Goal: Entertainment & Leisure: Consume media (video, audio)

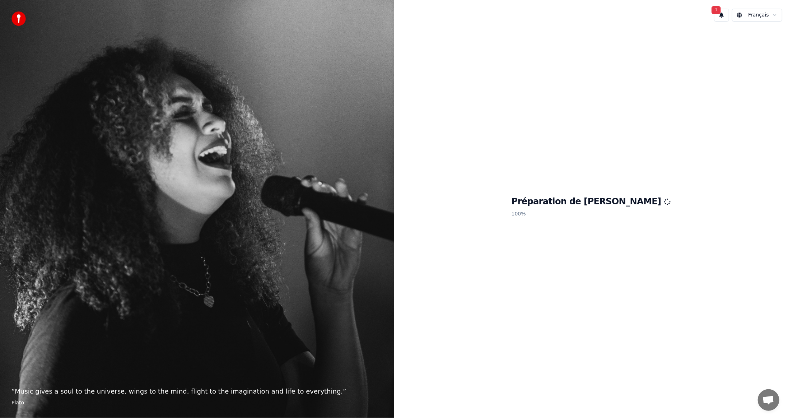
click at [724, 14] on button "1" at bounding box center [721, 15] width 15 height 13
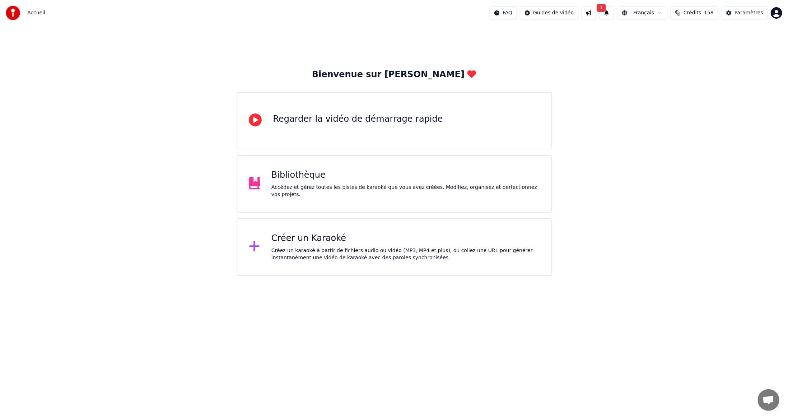
click at [615, 12] on button "1" at bounding box center [606, 12] width 15 height 13
click at [681, 35] on button "Mettre à Jour" at bounding box center [687, 35] width 45 height 13
click at [321, 253] on div "Créez un karaoké à partir de fichiers audio ou vidéo (MP3, MP4 et plus), ou col…" at bounding box center [406, 254] width 268 height 14
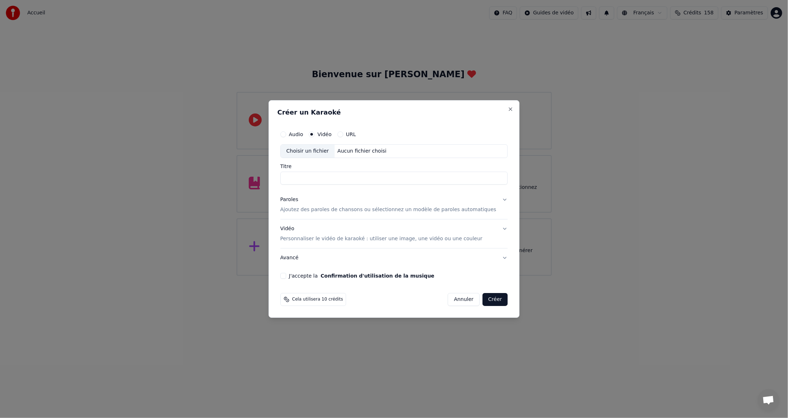
click at [305, 150] on div "Choisir un fichier" at bounding box center [308, 151] width 54 height 13
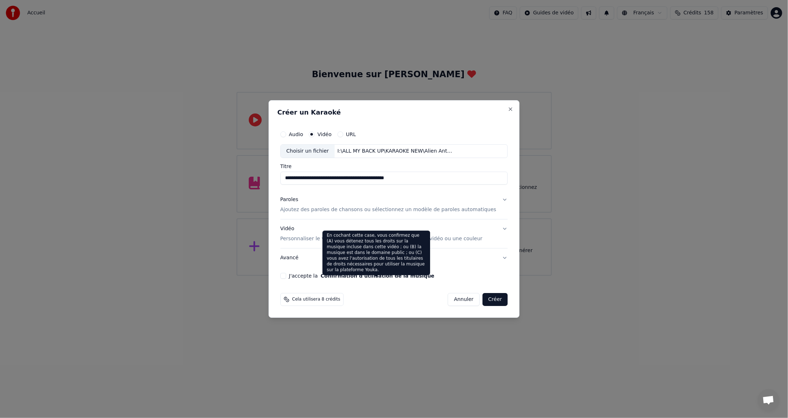
type input "**********"
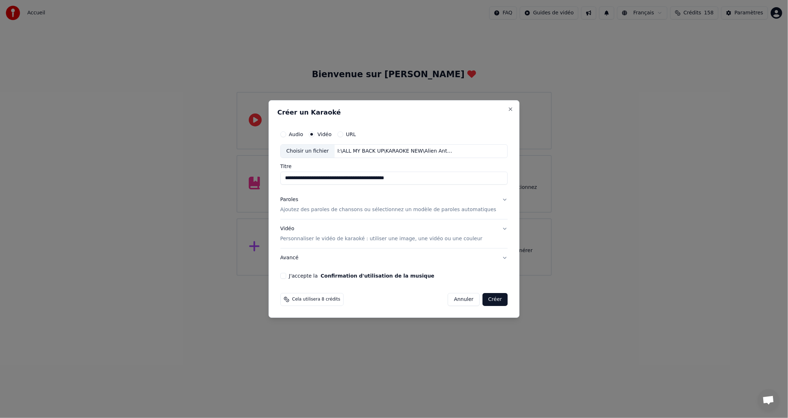
click at [286, 274] on button "J'accepte la Confirmation d'utilisation de la musique" at bounding box center [284, 276] width 6 height 6
click at [484, 299] on button "Créer" at bounding box center [495, 299] width 25 height 13
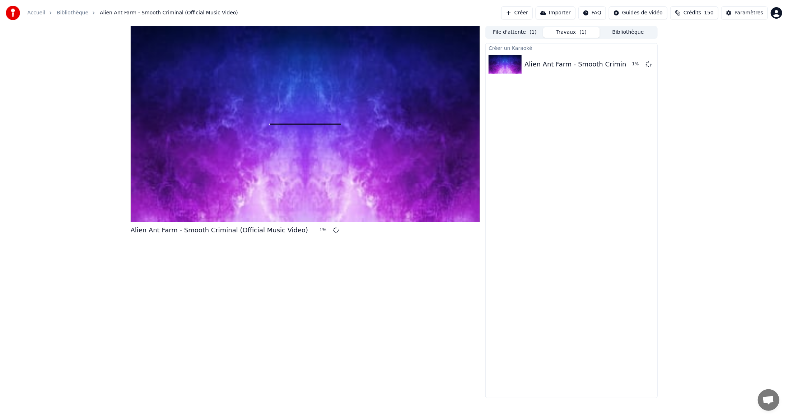
click at [533, 11] on button "Créer" at bounding box center [517, 12] width 32 height 13
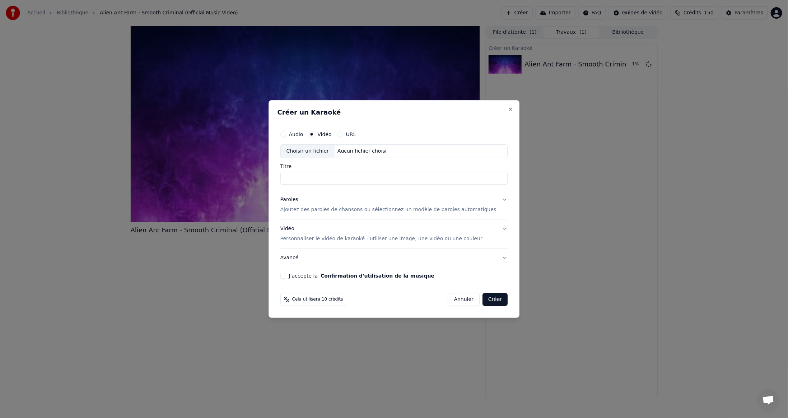
click at [307, 153] on div "Choisir un fichier" at bounding box center [308, 151] width 54 height 13
type input "**********"
click at [286, 277] on button "J'accepte la Confirmation d'utilisation de la musique" at bounding box center [284, 276] width 6 height 6
click at [486, 298] on button "Créer" at bounding box center [495, 299] width 25 height 13
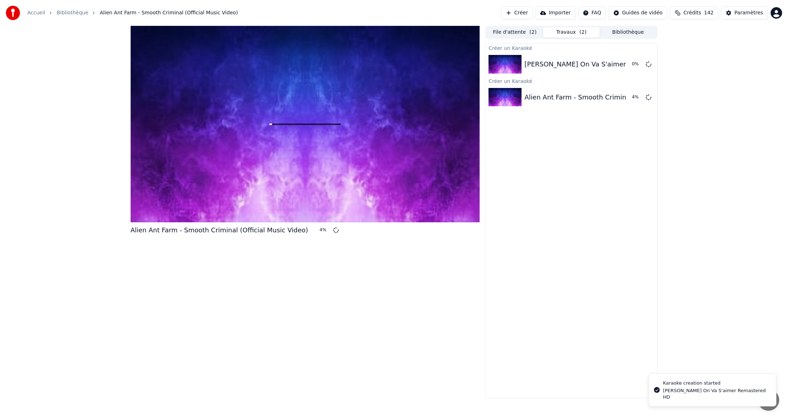
click at [533, 13] on button "Créer" at bounding box center [517, 12] width 32 height 13
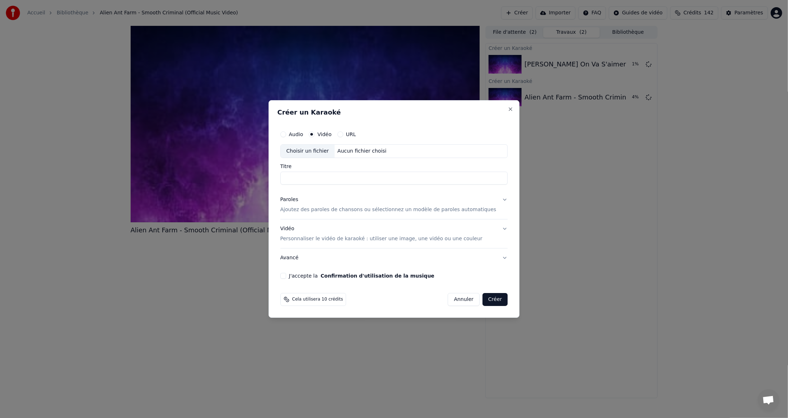
click at [311, 152] on div "Choisir un fichier" at bounding box center [308, 151] width 54 height 13
click at [286, 276] on button "J'accepte la Confirmation d'utilisation de la musique" at bounding box center [284, 276] width 6 height 6
type input "**********"
click at [483, 299] on button "Créer" at bounding box center [495, 299] width 25 height 13
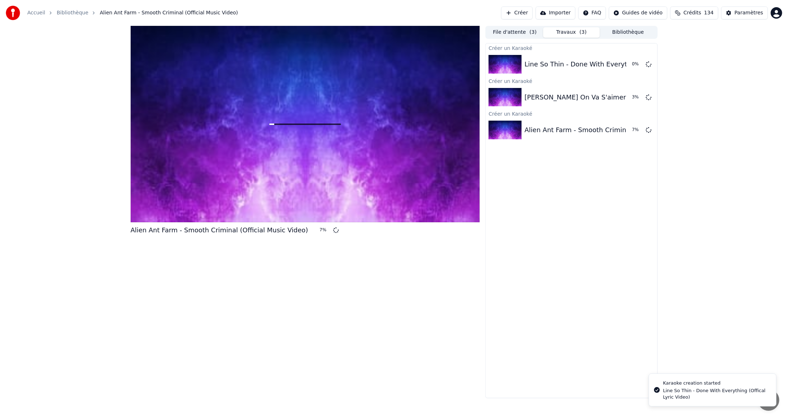
click at [533, 10] on button "Créer" at bounding box center [517, 12] width 32 height 13
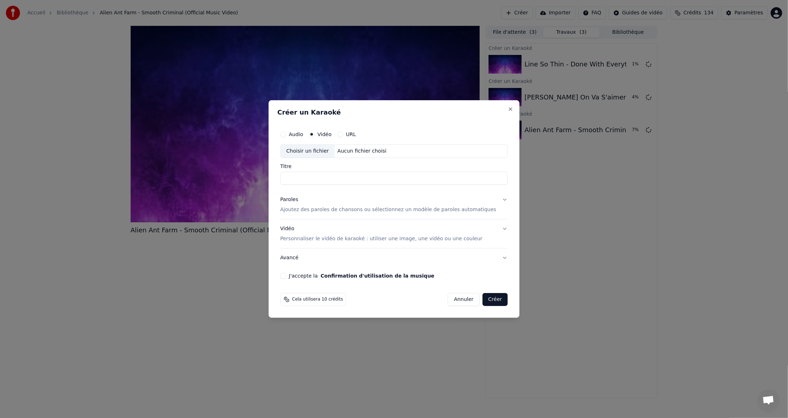
click at [310, 153] on div "Choisir un fichier" at bounding box center [308, 151] width 54 height 13
type input "**********"
click at [286, 273] on button "J'accepte la Confirmation d'utilisation de la musique" at bounding box center [284, 276] width 6 height 6
click at [483, 298] on button "Créer" at bounding box center [495, 299] width 25 height 13
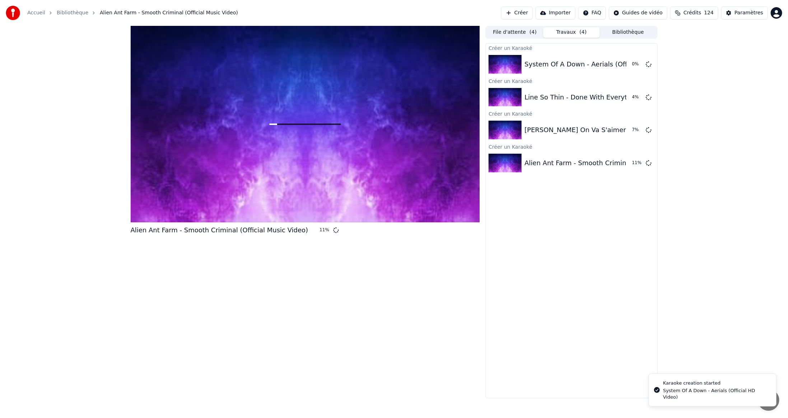
click at [533, 12] on button "Créer" at bounding box center [517, 12] width 32 height 13
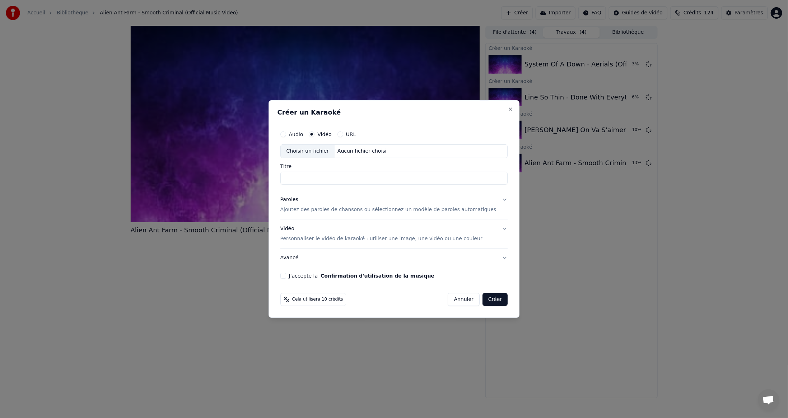
click at [302, 149] on div "Choisir un fichier" at bounding box center [308, 151] width 54 height 13
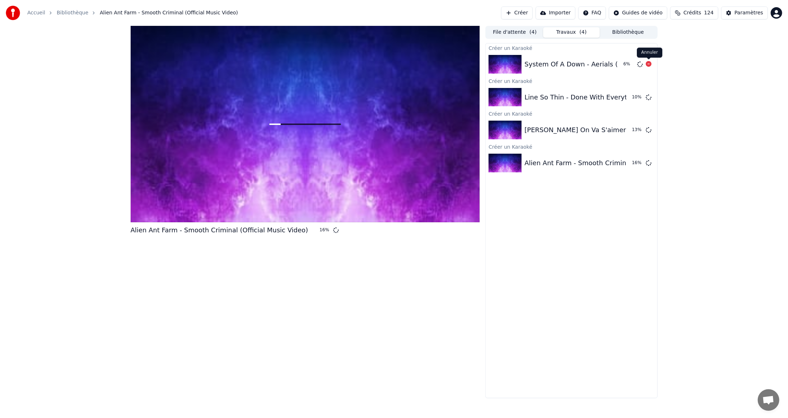
click at [650, 65] on icon at bounding box center [649, 64] width 6 height 6
click at [533, 15] on button "Créer" at bounding box center [517, 12] width 32 height 13
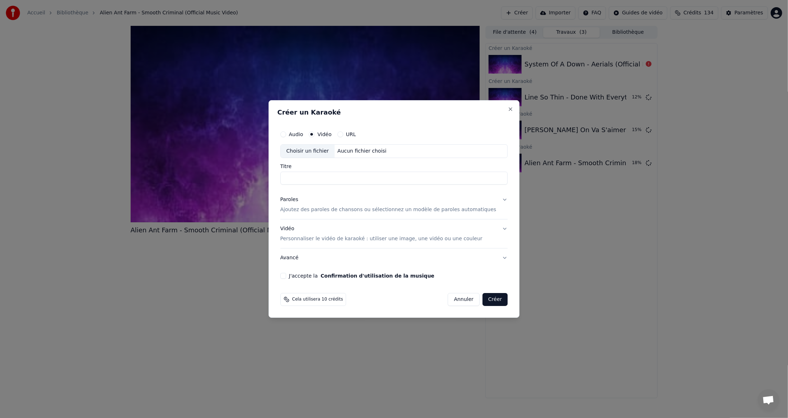
click at [322, 153] on div "Choisir un fichier" at bounding box center [308, 151] width 54 height 13
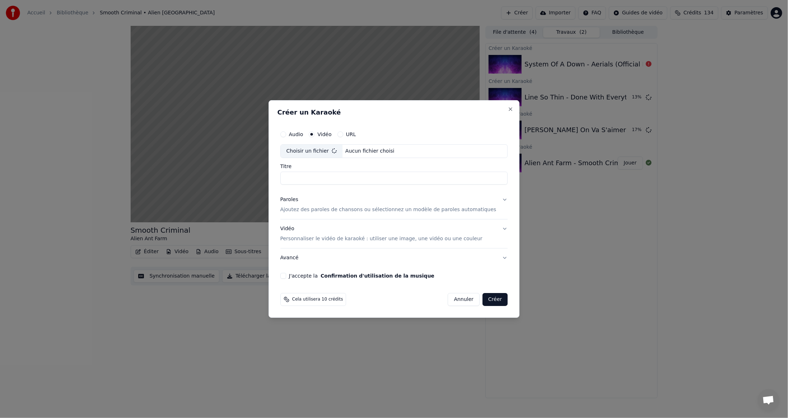
click at [286, 276] on button "J'accepte la Confirmation d'utilisation de la musique" at bounding box center [284, 276] width 6 height 6
type input "**********"
click at [486, 301] on button "Créer" at bounding box center [495, 299] width 25 height 13
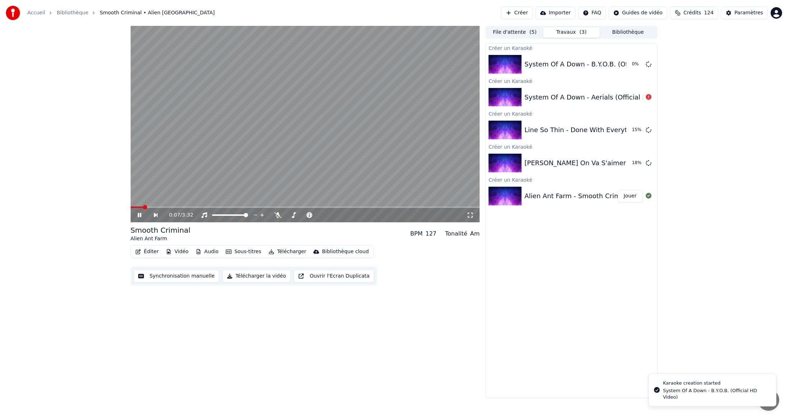
click at [277, 180] on video at bounding box center [305, 124] width 349 height 196
click at [533, 11] on button "Créer" at bounding box center [517, 12] width 32 height 13
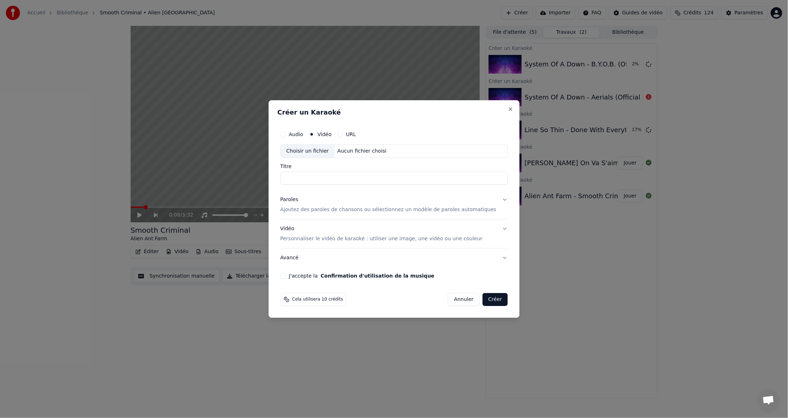
click at [333, 152] on div "Choisir un fichier" at bounding box center [308, 151] width 54 height 13
click at [484, 300] on button "Créer" at bounding box center [495, 299] width 25 height 13
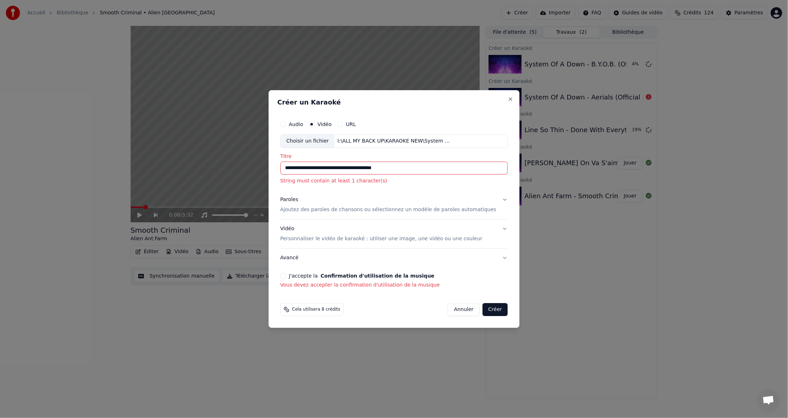
type input "**********"
click at [286, 275] on button "J'accepte la Confirmation d'utilisation de la musique" at bounding box center [284, 276] width 6 height 6
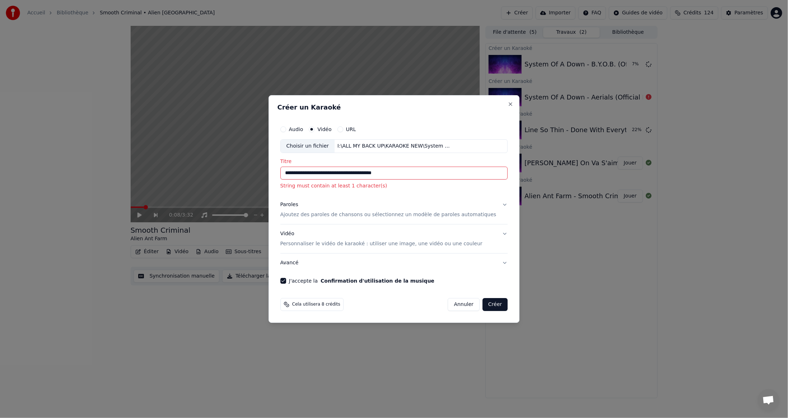
click at [494, 303] on button "Créer" at bounding box center [495, 304] width 25 height 13
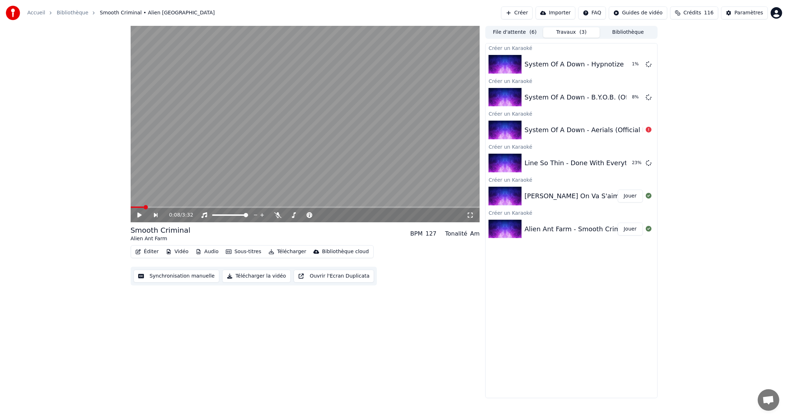
click at [533, 13] on button "Créer" at bounding box center [517, 12] width 32 height 13
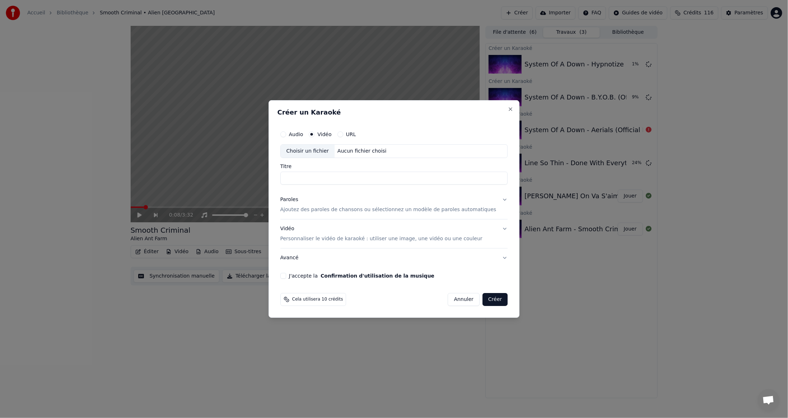
click at [311, 155] on div "Choisir un fichier" at bounding box center [308, 151] width 54 height 13
type input "**********"
click at [286, 274] on button "J'accepte la Confirmation d'utilisation de la musique" at bounding box center [284, 276] width 6 height 6
click at [486, 299] on button "Créer" at bounding box center [495, 299] width 25 height 13
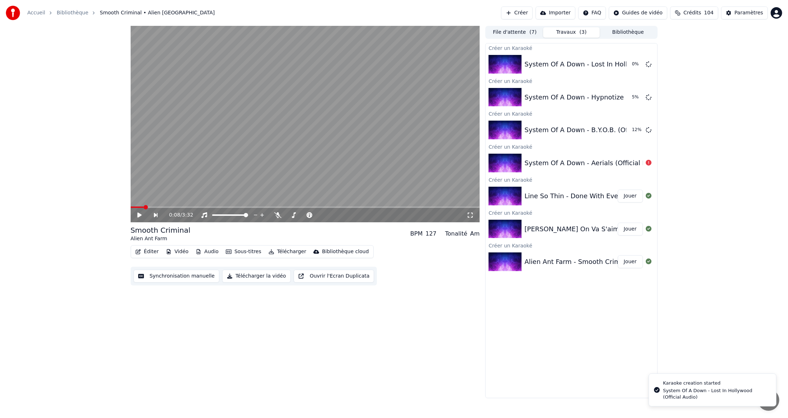
click at [533, 14] on button "Créer" at bounding box center [517, 12] width 32 height 13
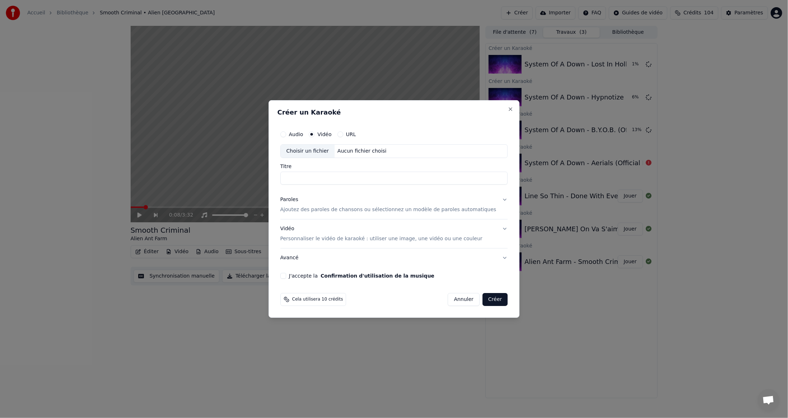
click at [311, 152] on div "Choisir un fichier" at bounding box center [308, 151] width 54 height 13
type input "**********"
click at [286, 275] on button "J'accepte la Confirmation d'utilisation de la musique" at bounding box center [284, 276] width 6 height 6
click at [483, 299] on button "Créer" at bounding box center [495, 299] width 25 height 13
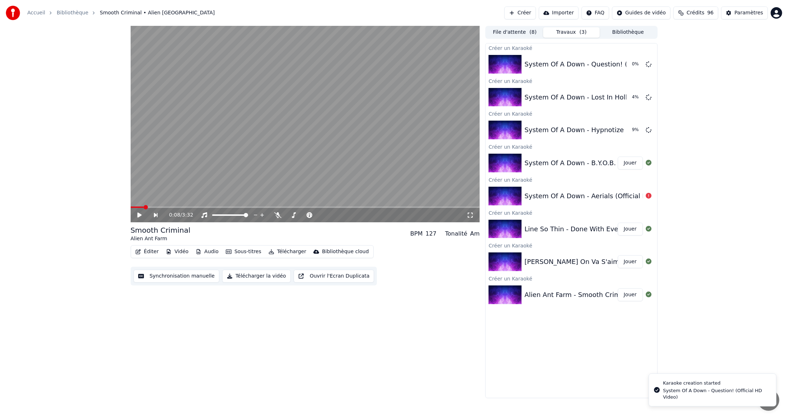
click at [534, 11] on button "Créer" at bounding box center [521, 12] width 32 height 13
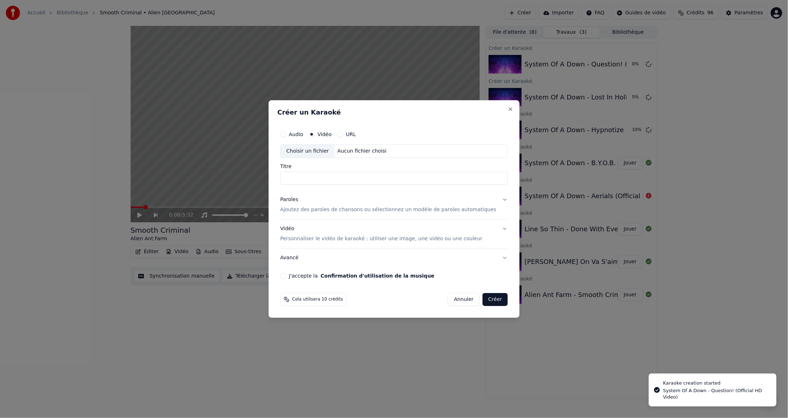
click at [309, 153] on div "Choisir un fichier" at bounding box center [308, 151] width 54 height 13
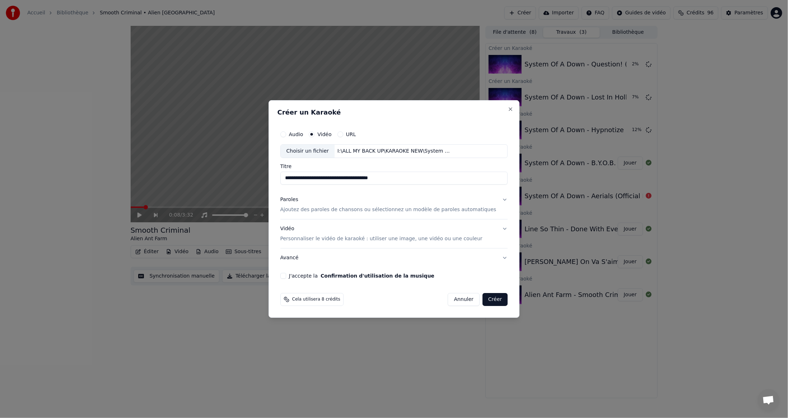
type input "**********"
click at [286, 274] on button "J'accepte la Confirmation d'utilisation de la musique" at bounding box center [284, 276] width 6 height 6
click at [489, 295] on button "Créer" at bounding box center [495, 299] width 25 height 13
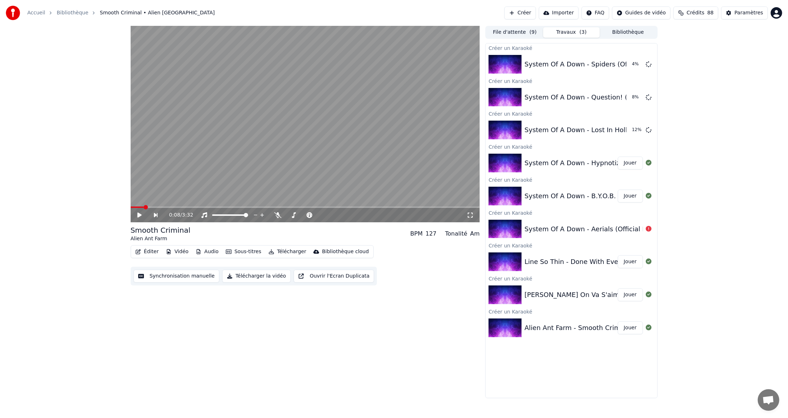
click at [534, 13] on button "Créer" at bounding box center [521, 12] width 32 height 13
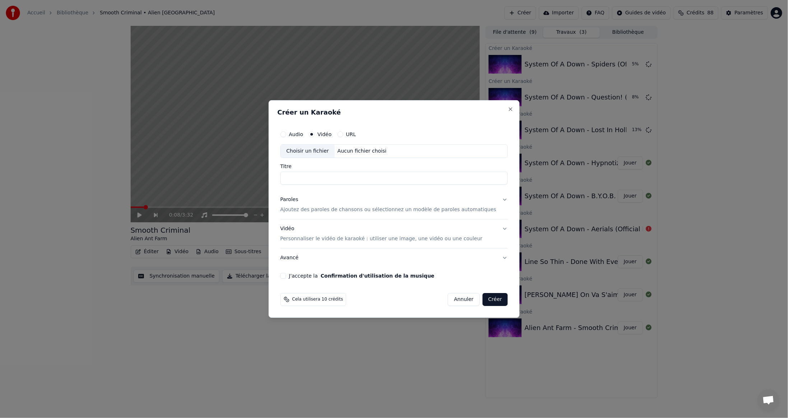
click at [323, 153] on div "Choisir un fichier" at bounding box center [308, 151] width 54 height 13
click at [286, 275] on button "J'accepte la Confirmation d'utilisation de la musique" at bounding box center [284, 276] width 6 height 6
click at [490, 300] on button "Créer" at bounding box center [495, 299] width 25 height 13
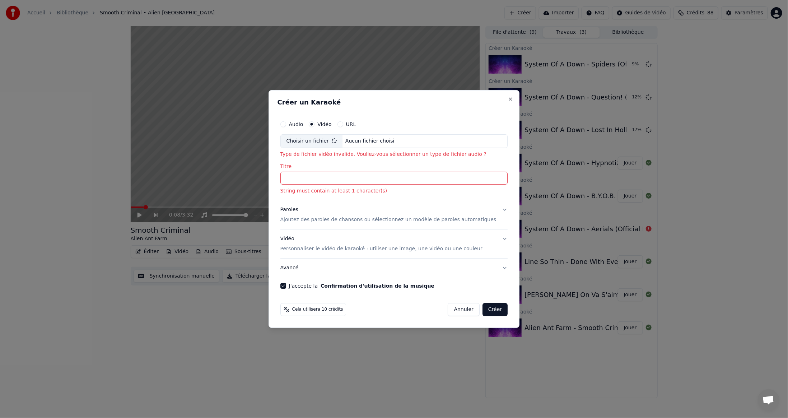
click at [342, 181] on input "Titre" at bounding box center [395, 178] width 228 height 13
click at [463, 308] on button "Annuler" at bounding box center [464, 309] width 32 height 13
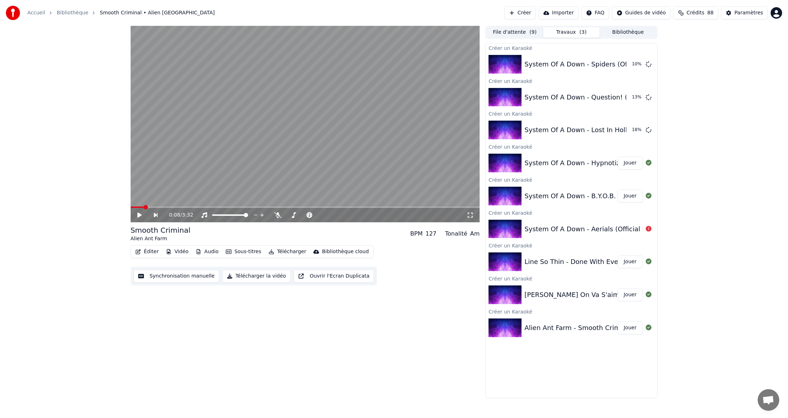
click at [536, 13] on button "Créer" at bounding box center [521, 12] width 32 height 13
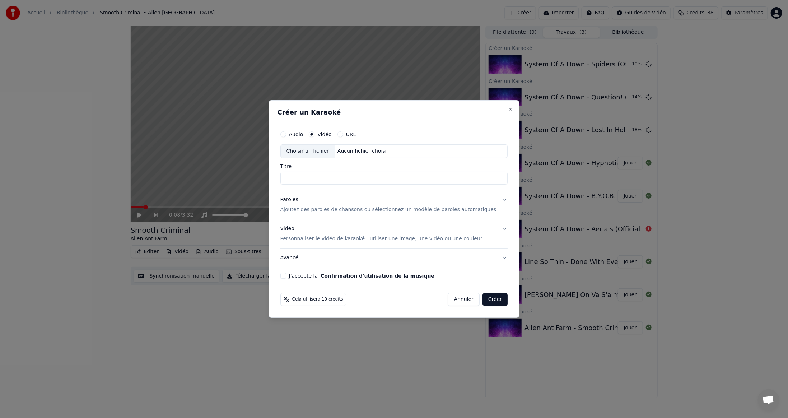
click at [315, 149] on div "Choisir un fichier" at bounding box center [308, 151] width 54 height 13
type input "**********"
click at [286, 274] on button "J'accepte la Confirmation d'utilisation de la musique" at bounding box center [284, 276] width 6 height 6
click at [486, 297] on button "Créer" at bounding box center [495, 299] width 25 height 13
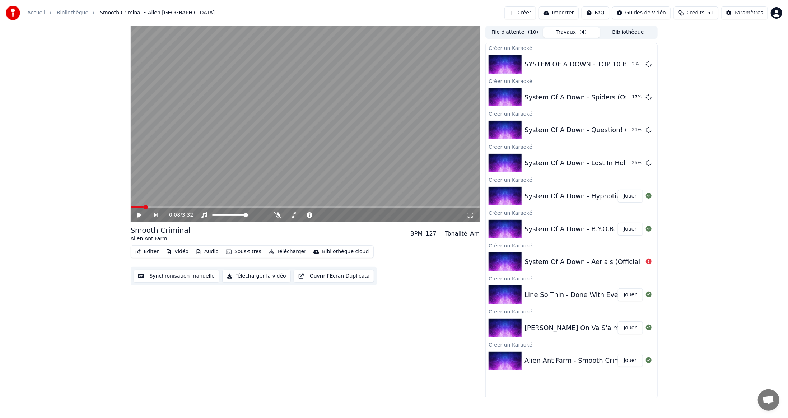
click at [536, 14] on button "Créer" at bounding box center [521, 12] width 32 height 13
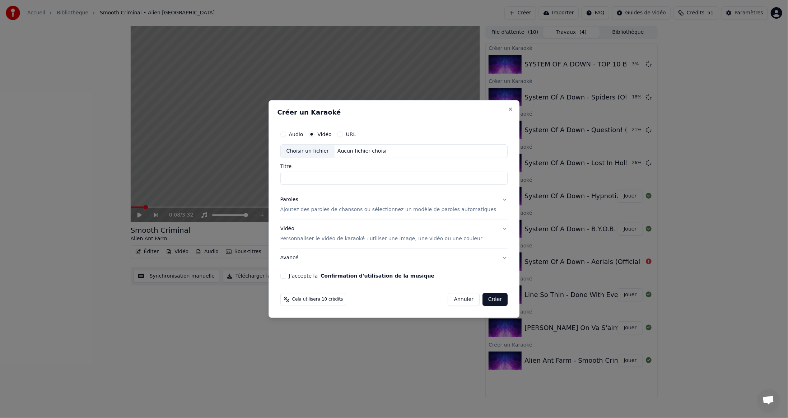
click at [313, 151] on div "Choisir un fichier" at bounding box center [308, 151] width 54 height 13
type input "**********"
click at [286, 276] on button "J'accepte la Confirmation d'utilisation de la musique" at bounding box center [284, 276] width 6 height 6
click at [488, 298] on button "Créer" at bounding box center [495, 299] width 25 height 13
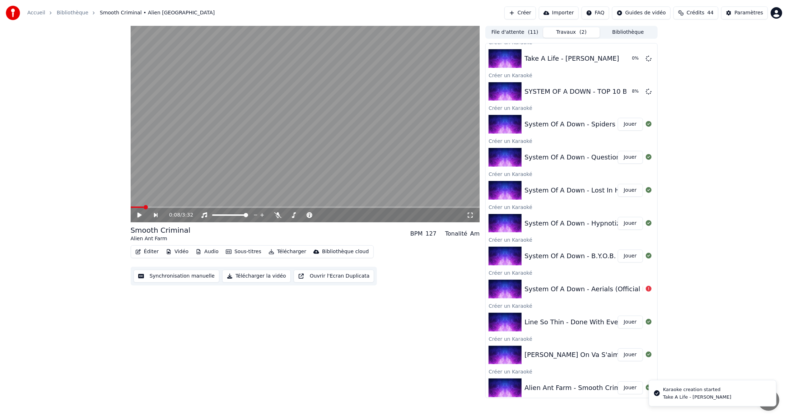
scroll to position [8, 0]
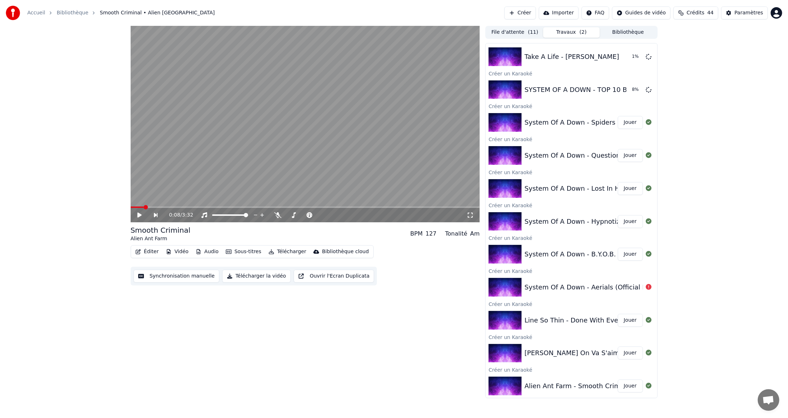
click at [369, 355] on div "0:08 / 3:32 Smooth Criminal Alien Ant Farm BPM 127 Tonalité Am Éditer Vidéo Aud…" at bounding box center [305, 212] width 349 height 372
click at [520, 388] on img at bounding box center [505, 386] width 33 height 19
click at [558, 386] on div "Alien Ant Farm - Smooth Criminal (Official Music Video)" at bounding box center [614, 386] width 178 height 10
click at [140, 216] on icon at bounding box center [139, 215] width 4 height 5
click at [242, 207] on span at bounding box center [305, 207] width 349 height 1
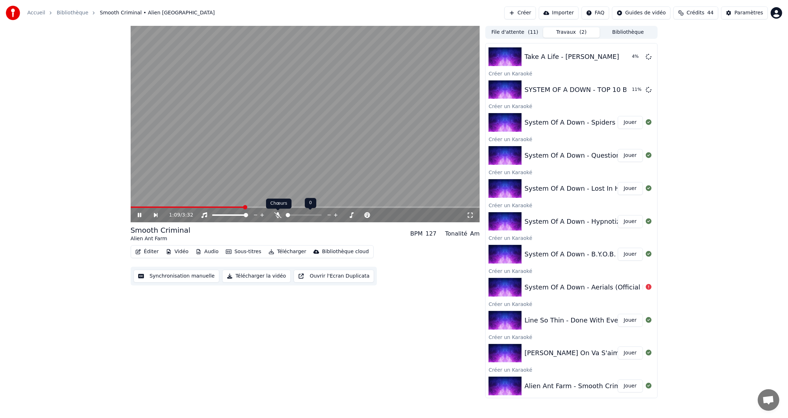
click at [277, 215] on icon at bounding box center [277, 215] width 7 height 6
click at [278, 217] on icon at bounding box center [277, 215] width 7 height 6
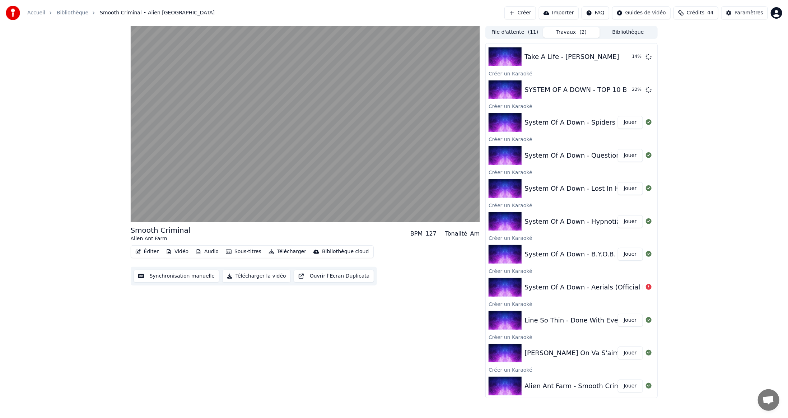
click at [286, 254] on button "Télécharger" at bounding box center [287, 252] width 43 height 10
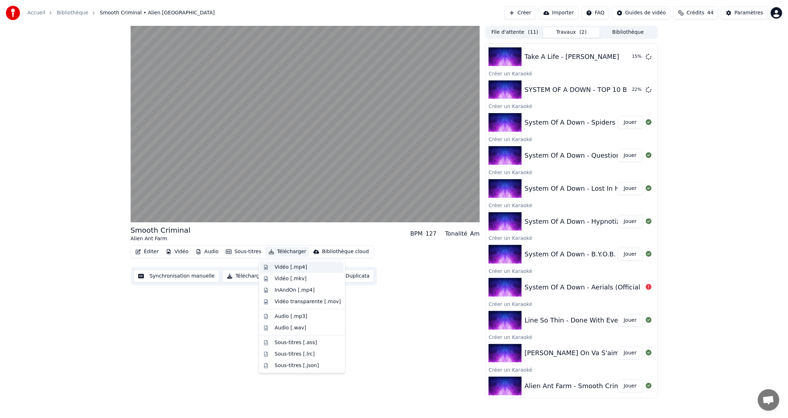
click at [289, 268] on div "Vidéo [.mp4]" at bounding box center [291, 267] width 32 height 7
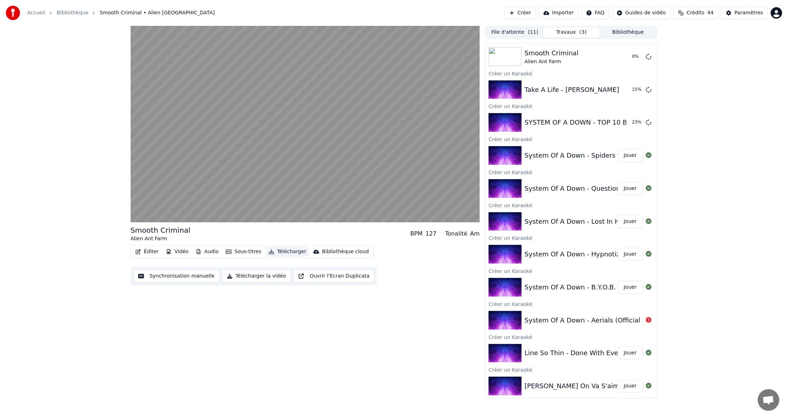
scroll to position [41, 0]
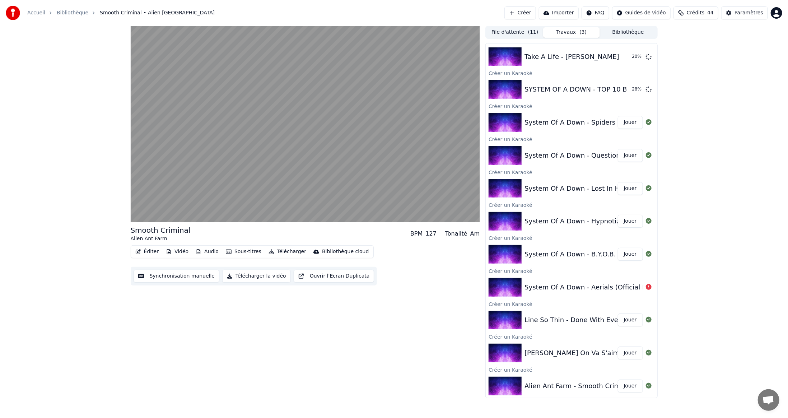
click at [287, 252] on button "Télécharger" at bounding box center [287, 252] width 43 height 10
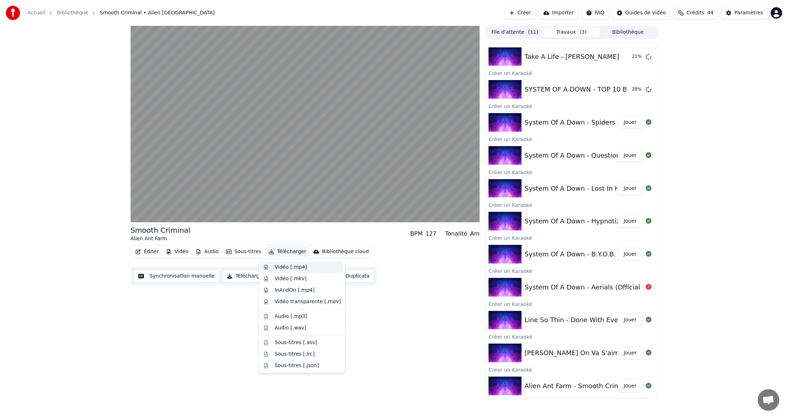
click at [280, 268] on div "Vidéo [.mp4]" at bounding box center [291, 267] width 32 height 7
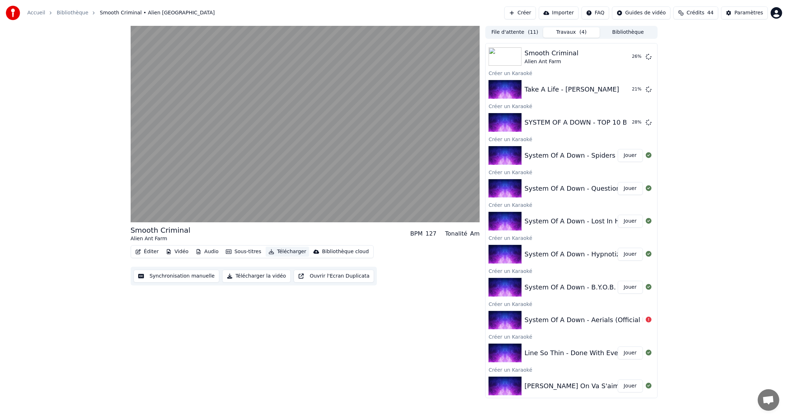
scroll to position [73, 0]
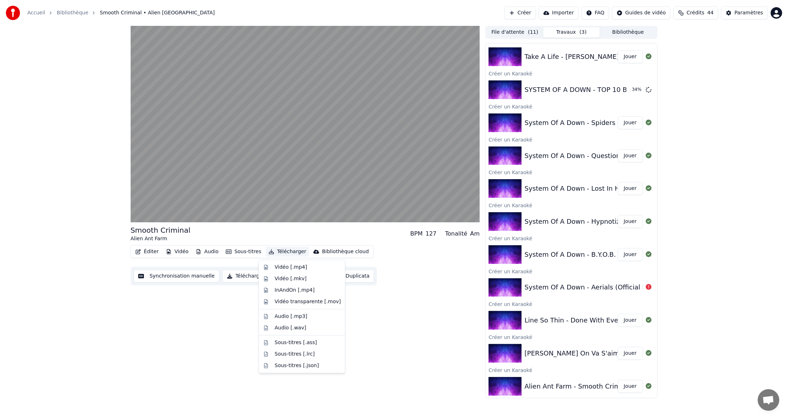
click at [276, 251] on button "Télécharger" at bounding box center [287, 252] width 43 height 10
click at [275, 267] on div "Vidéo [.mp4]" at bounding box center [291, 267] width 32 height 7
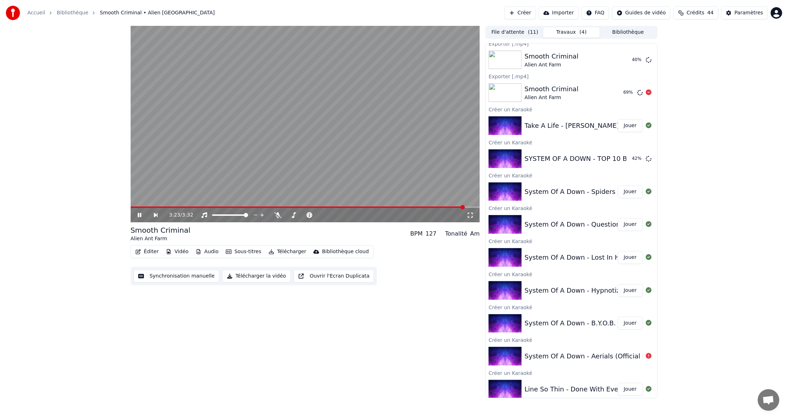
scroll to position [106, 0]
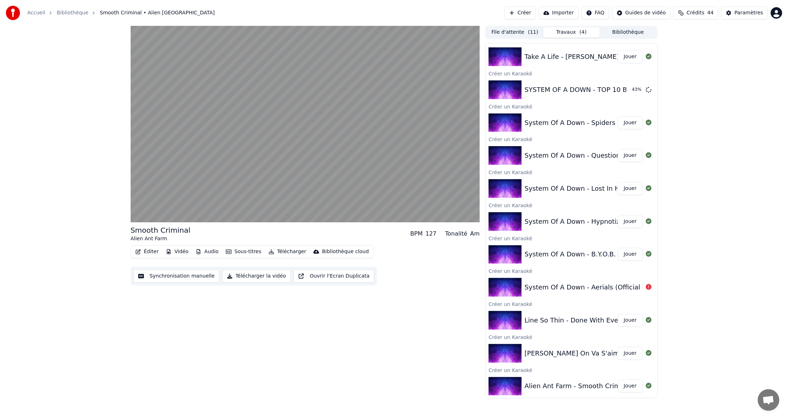
click at [565, 355] on div "[PERSON_NAME] On Va S'aimer Remastered HD" at bounding box center [602, 353] width 154 height 10
click at [627, 353] on button "Jouer" at bounding box center [630, 353] width 25 height 13
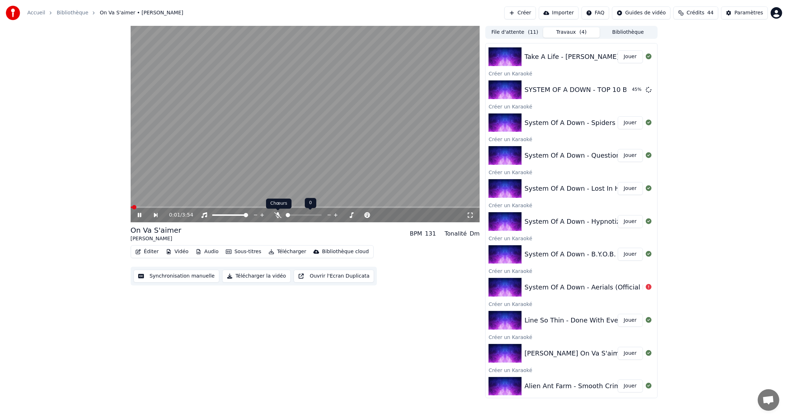
click at [277, 216] on icon at bounding box center [277, 215] width 7 height 6
click at [278, 214] on icon at bounding box center [278, 215] width 4 height 6
click at [304, 134] on video at bounding box center [305, 124] width 349 height 196
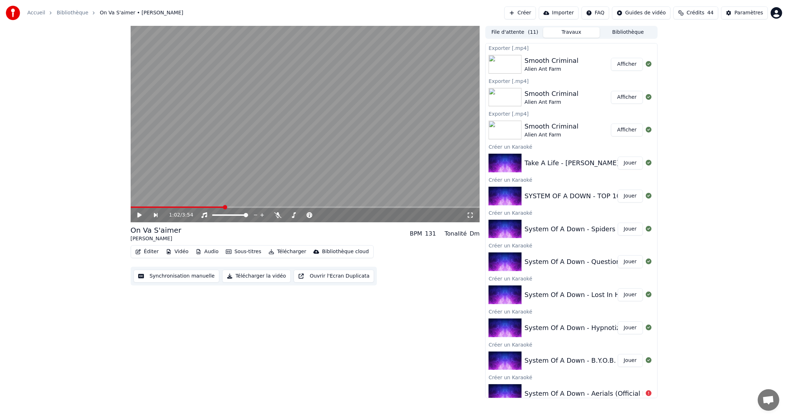
click at [280, 208] on div "1:02 / 3:54" at bounding box center [305, 215] width 349 height 14
click at [140, 217] on icon at bounding box center [144, 215] width 17 height 6
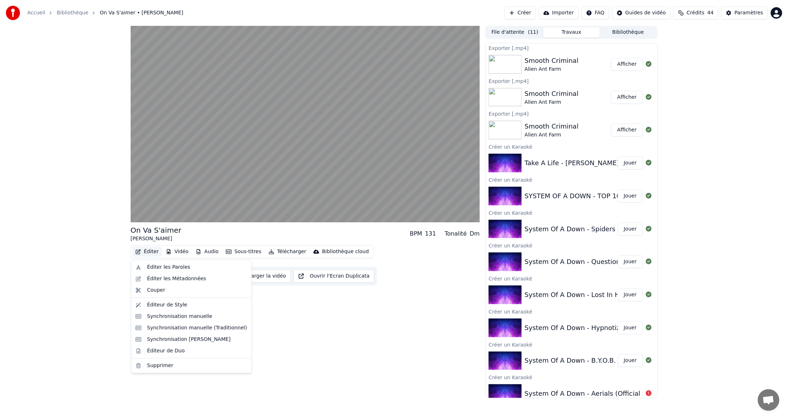
click at [149, 251] on button "Éditer" at bounding box center [147, 252] width 29 height 10
click at [165, 267] on div "Éditer les Paroles" at bounding box center [168, 267] width 43 height 7
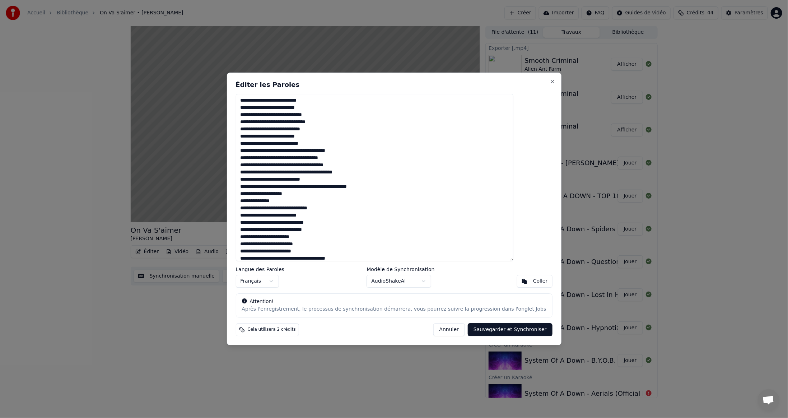
click at [441, 330] on button "Annuler" at bounding box center [450, 330] width 32 height 13
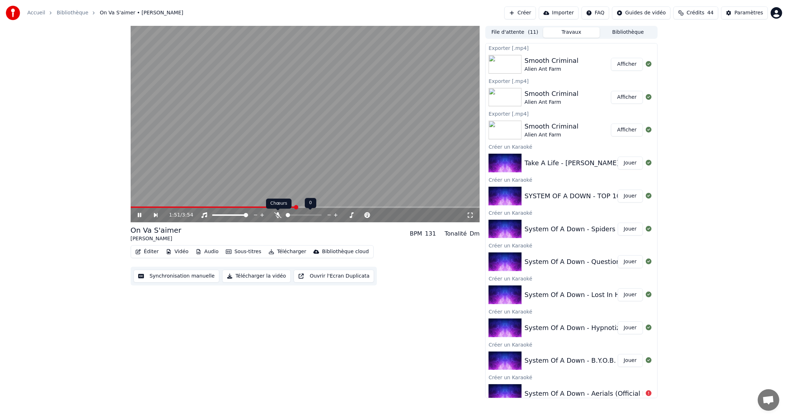
click at [277, 216] on icon at bounding box center [277, 215] width 7 height 6
click at [278, 217] on icon at bounding box center [278, 215] width 4 height 6
click at [284, 251] on button "Télécharger" at bounding box center [287, 252] width 43 height 10
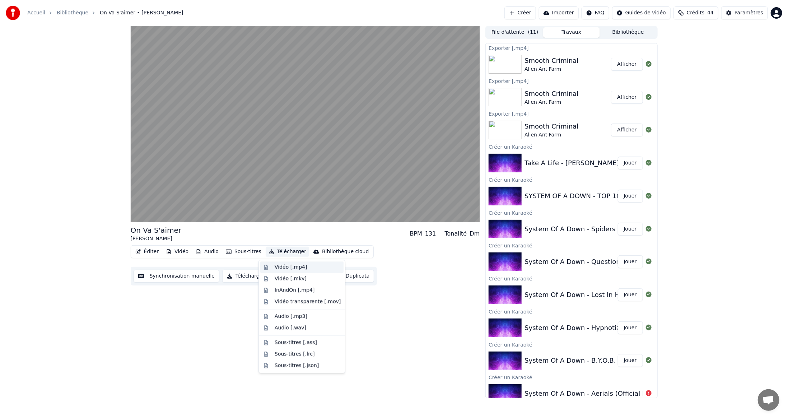
click at [283, 269] on div "Vidéo [.mp4]" at bounding box center [291, 267] width 32 height 7
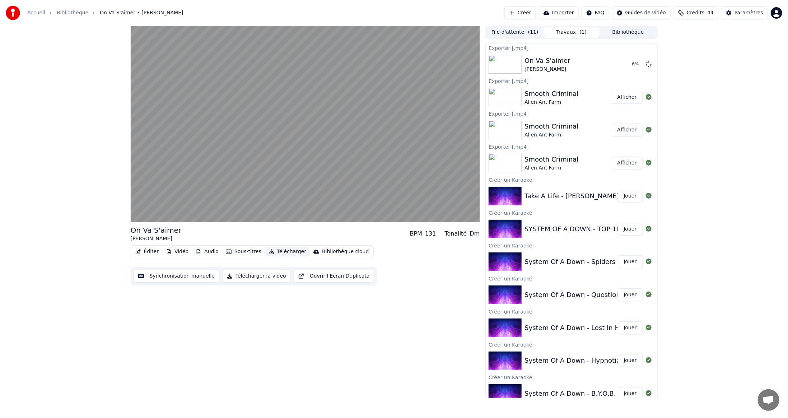
scroll to position [139, 0]
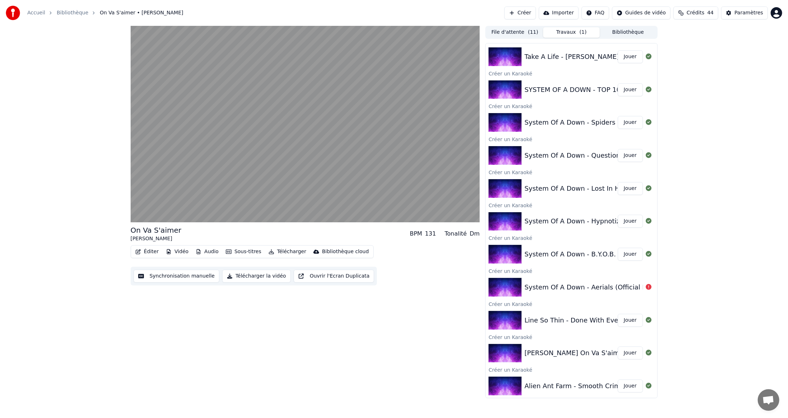
click at [625, 321] on button "Jouer" at bounding box center [630, 320] width 25 height 13
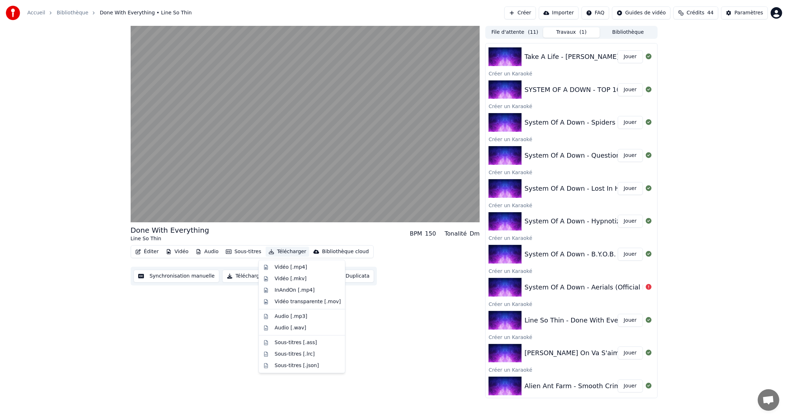
click at [289, 251] on button "Télécharger" at bounding box center [287, 252] width 43 height 10
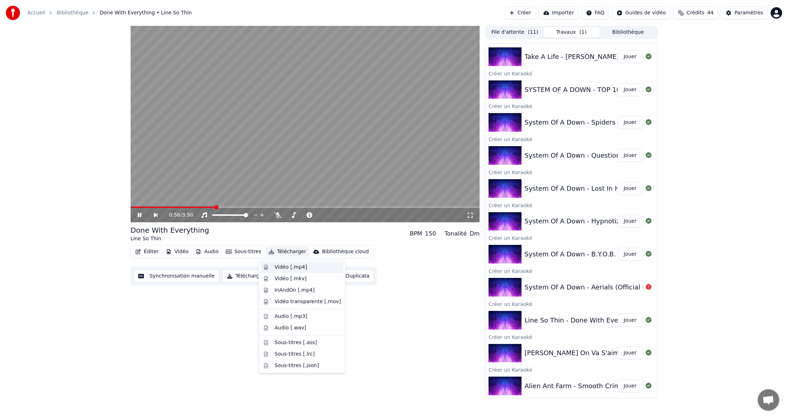
click at [281, 268] on div "Vidéo [.mp4]" at bounding box center [291, 267] width 32 height 7
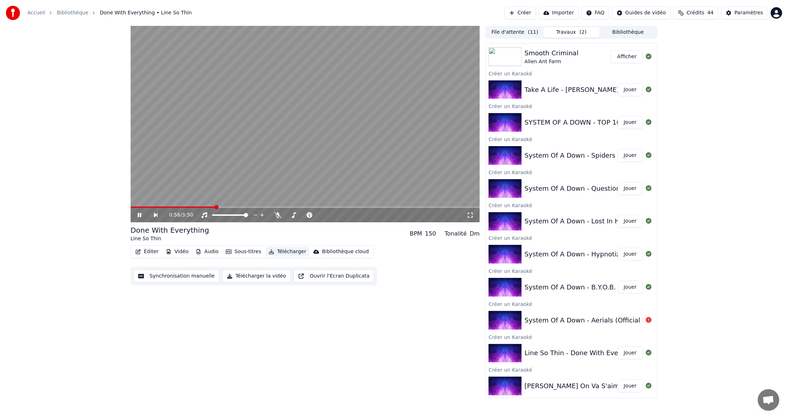
scroll to position [172, 0]
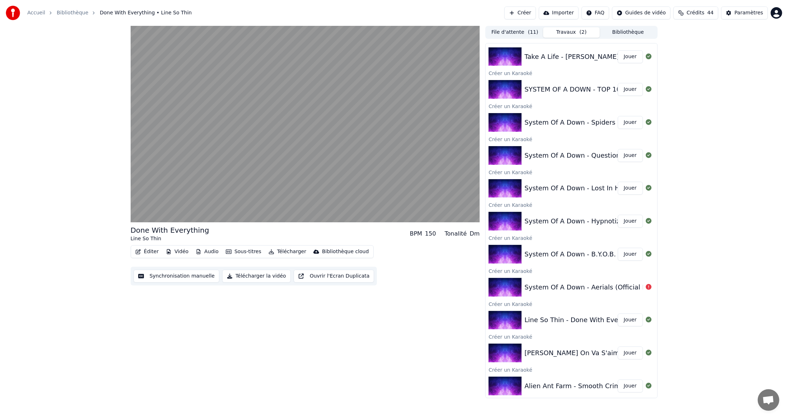
click at [624, 254] on button "Jouer" at bounding box center [630, 254] width 25 height 13
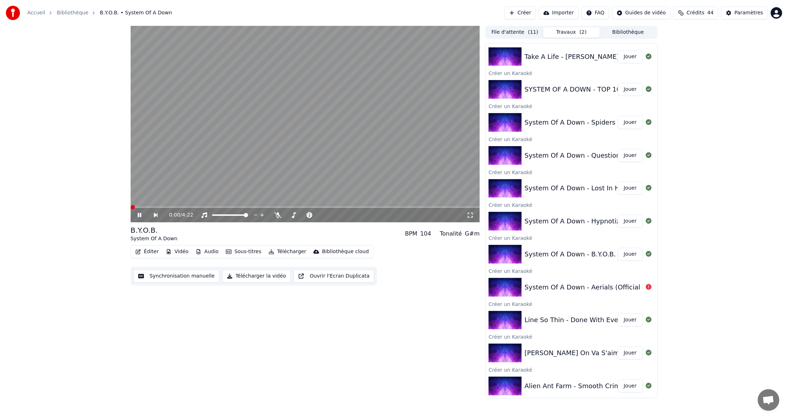
click at [150, 252] on button "Éditer" at bounding box center [147, 252] width 29 height 10
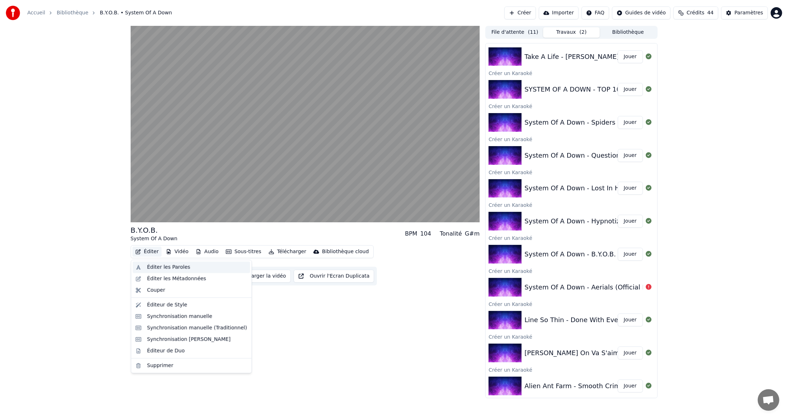
click at [155, 267] on div "Éditer les Paroles" at bounding box center [168, 267] width 43 height 7
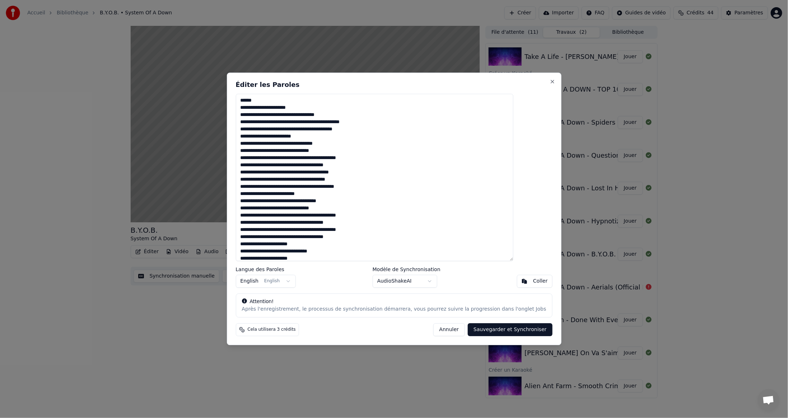
click at [437, 329] on button "Annuler" at bounding box center [450, 330] width 32 height 13
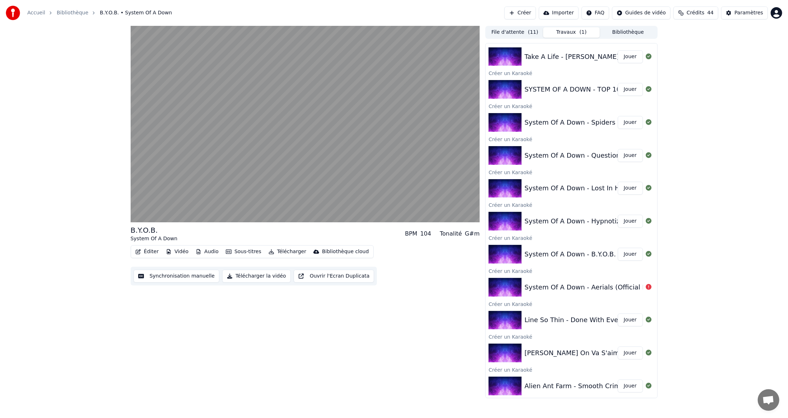
click at [284, 252] on button "Télécharger" at bounding box center [287, 252] width 43 height 10
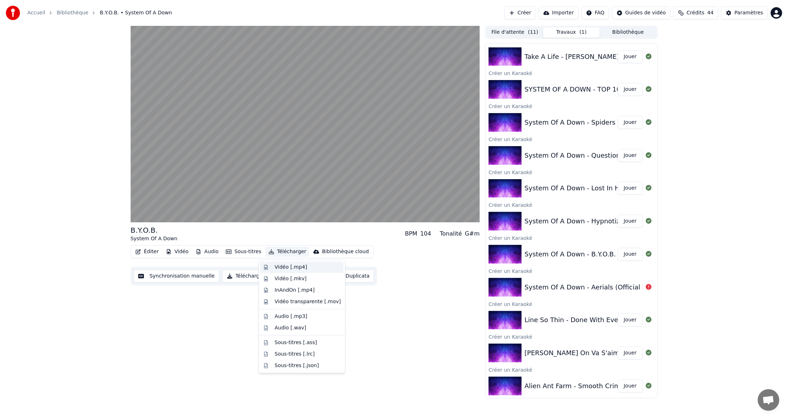
click at [281, 267] on div "Vidéo [.mp4]" at bounding box center [291, 267] width 32 height 7
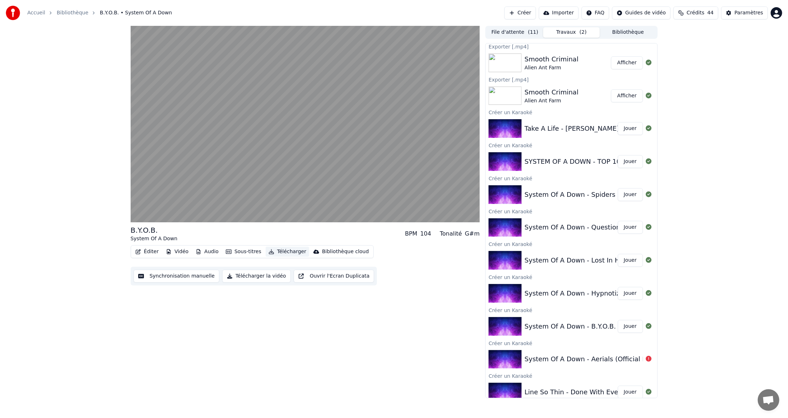
scroll to position [61, 0]
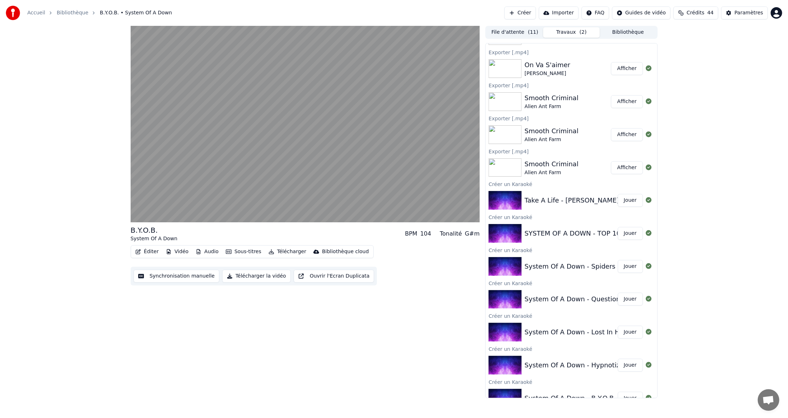
click at [626, 364] on button "Jouer" at bounding box center [630, 365] width 25 height 13
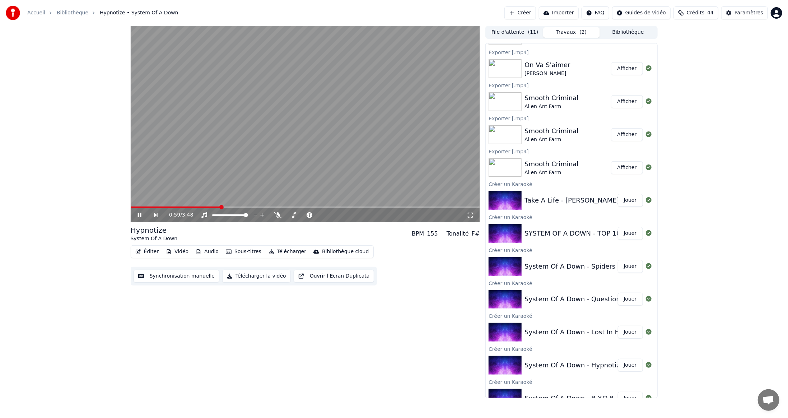
click at [220, 207] on span at bounding box center [305, 207] width 349 height 1
click at [258, 207] on span at bounding box center [305, 207] width 349 height 1
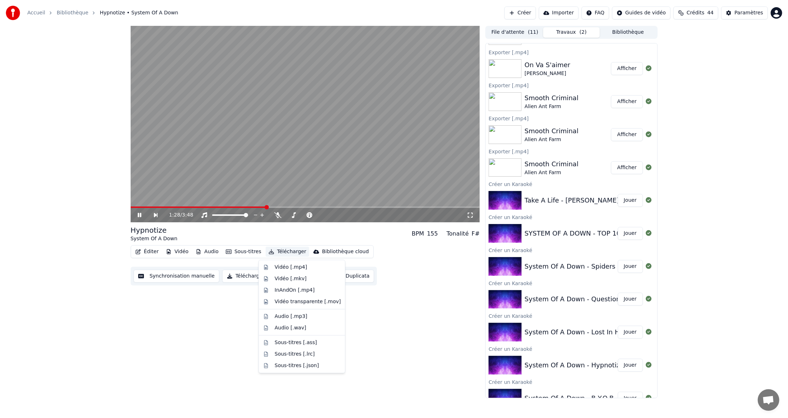
click at [285, 253] on button "Télécharger" at bounding box center [287, 252] width 43 height 10
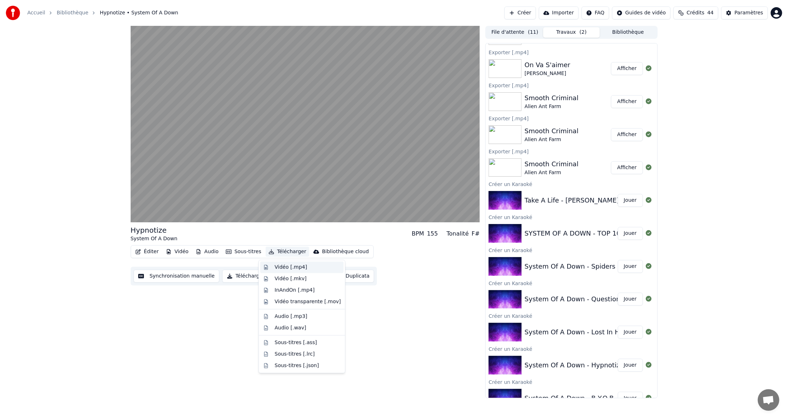
click at [291, 267] on div "Vidéo [.mp4]" at bounding box center [291, 267] width 32 height 7
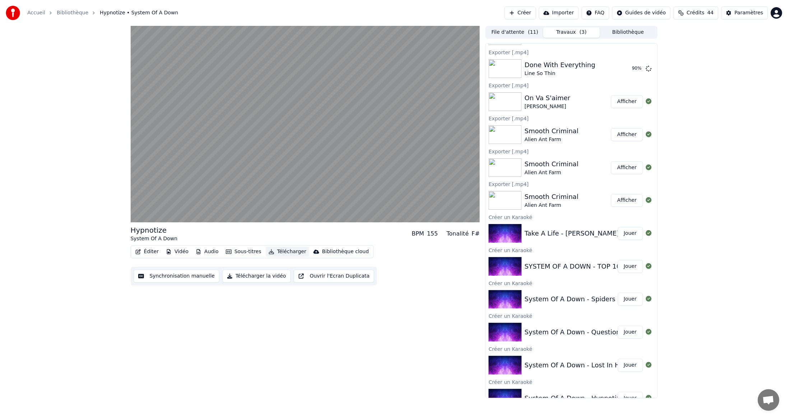
scroll to position [94, 0]
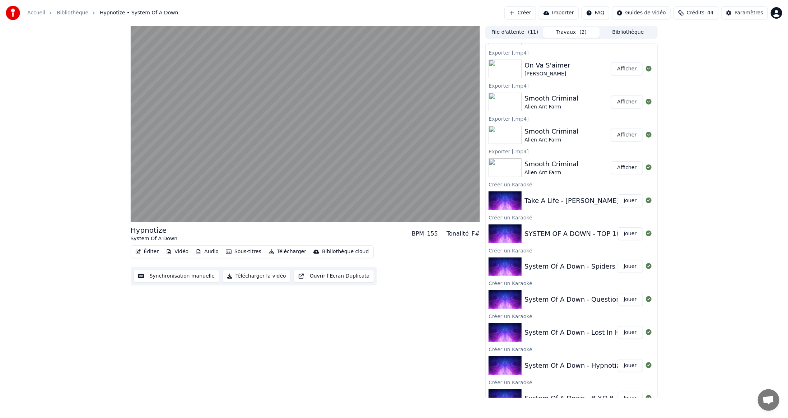
click at [626, 334] on button "Jouer" at bounding box center [630, 332] width 25 height 13
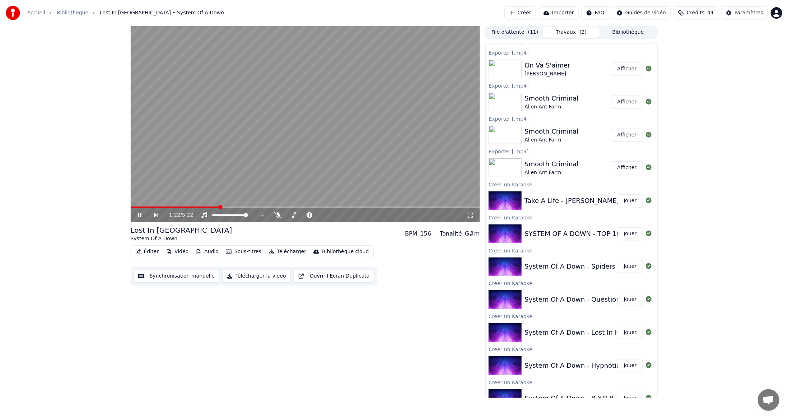
click at [219, 207] on span at bounding box center [305, 207] width 349 height 1
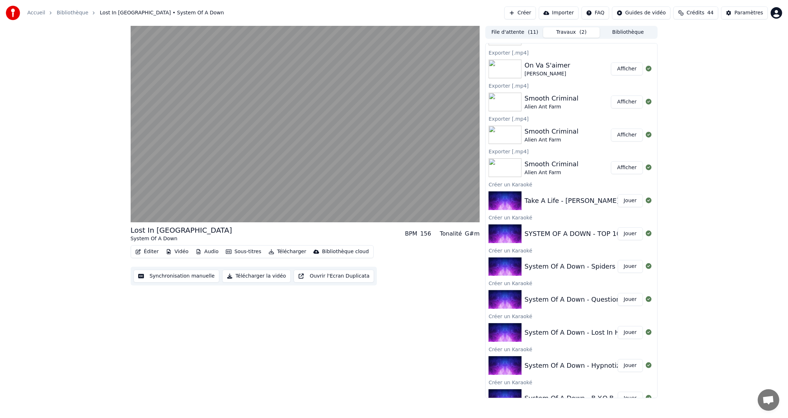
click at [214, 251] on button "Audio" at bounding box center [207, 252] width 29 height 10
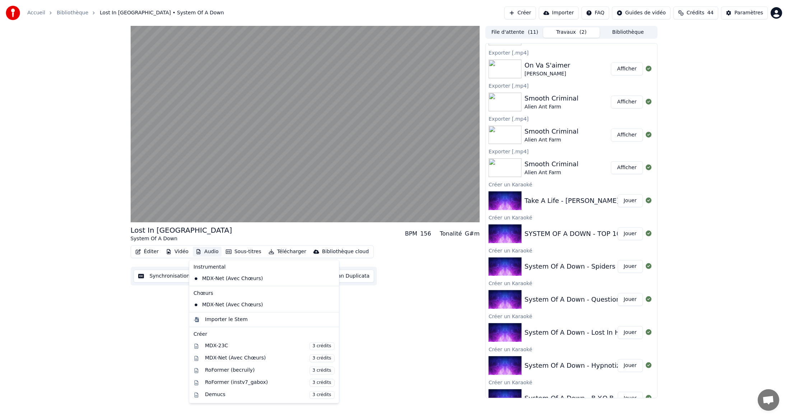
click at [330, 278] on icon at bounding box center [334, 279] width 8 height 6
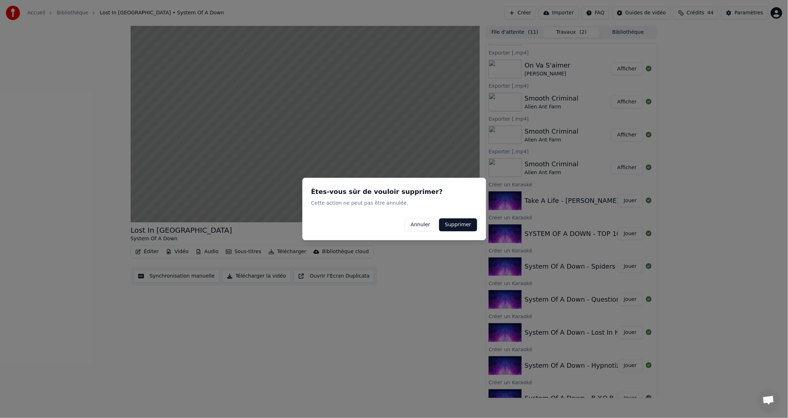
click at [464, 226] on button "Supprimer" at bounding box center [458, 224] width 38 height 13
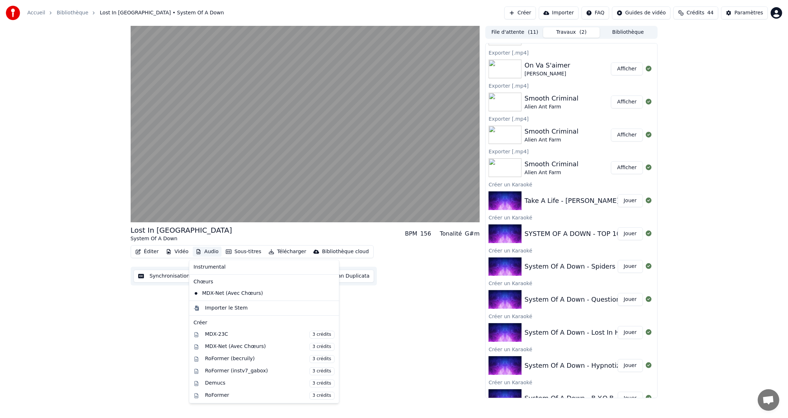
click at [211, 251] on button "Audio" at bounding box center [207, 252] width 29 height 10
click at [330, 293] on icon at bounding box center [334, 294] width 8 height 6
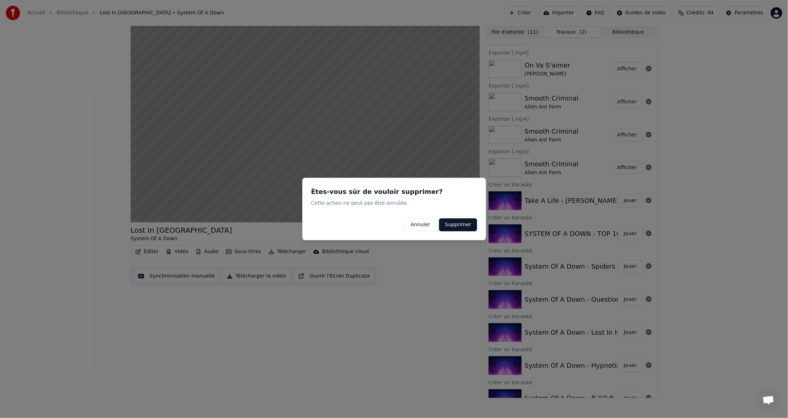
click at [452, 225] on button "Supprimer" at bounding box center [458, 224] width 38 height 13
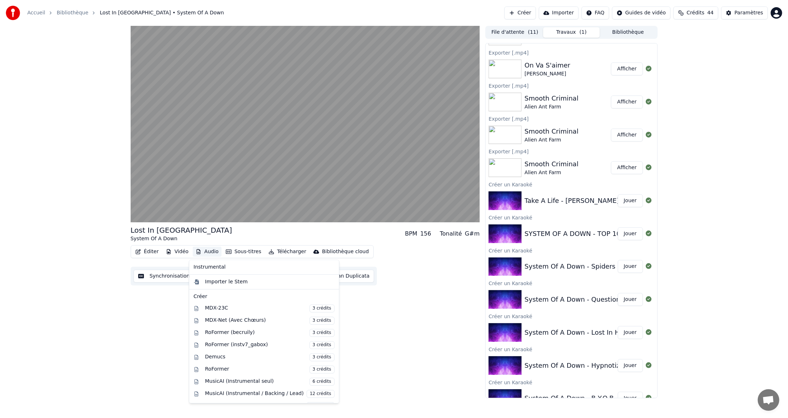
click at [209, 253] on button "Audio" at bounding box center [207, 252] width 29 height 10
click at [217, 306] on div "MDX-23C 3 crédits" at bounding box center [270, 309] width 130 height 8
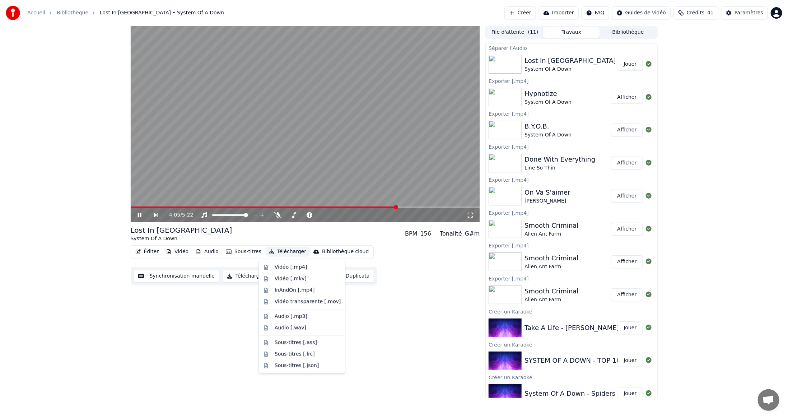
click at [279, 251] on button "Télécharger" at bounding box center [287, 252] width 43 height 10
click at [283, 267] on div "Vidéo [.mp4]" at bounding box center [291, 267] width 32 height 7
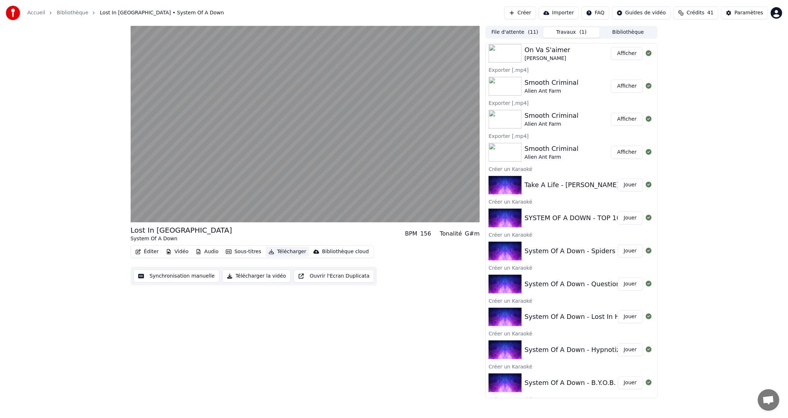
scroll to position [180, 0]
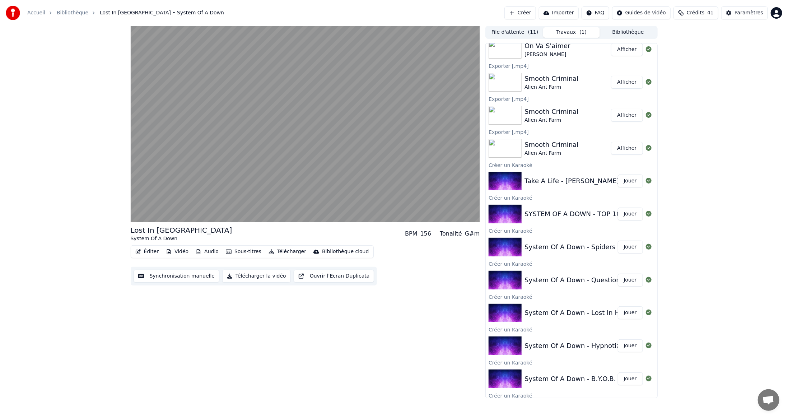
click at [625, 279] on button "Jouer" at bounding box center [630, 280] width 25 height 13
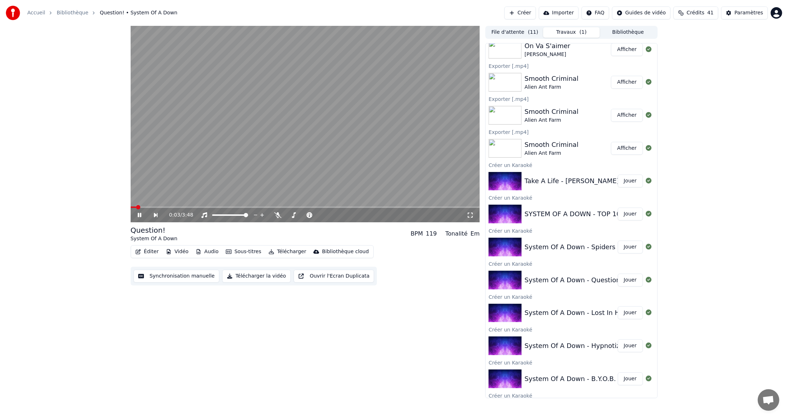
click at [209, 253] on button "Audio" at bounding box center [207, 252] width 29 height 10
click at [246, 207] on span at bounding box center [305, 207] width 349 height 1
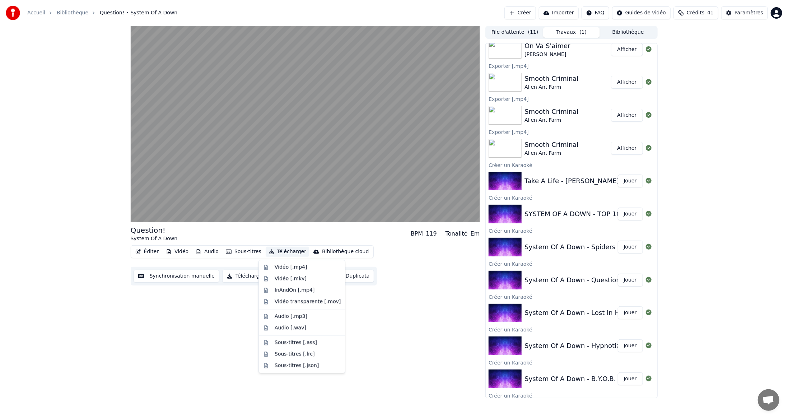
click at [283, 253] on button "Télécharger" at bounding box center [287, 252] width 43 height 10
click at [284, 268] on div "Vidéo [.mp4]" at bounding box center [291, 267] width 32 height 7
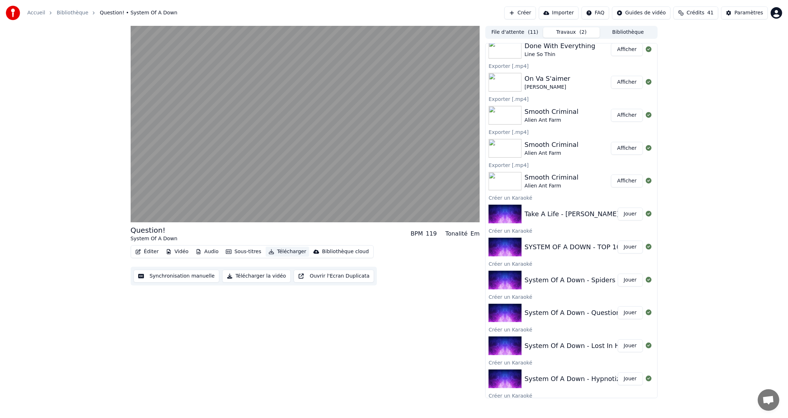
scroll to position [212, 0]
click at [623, 247] on button "Jouer" at bounding box center [630, 247] width 25 height 13
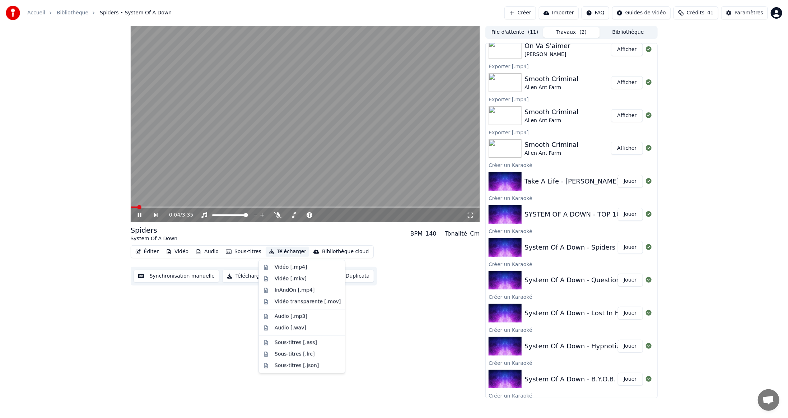
click at [282, 253] on button "Télécharger" at bounding box center [287, 252] width 43 height 10
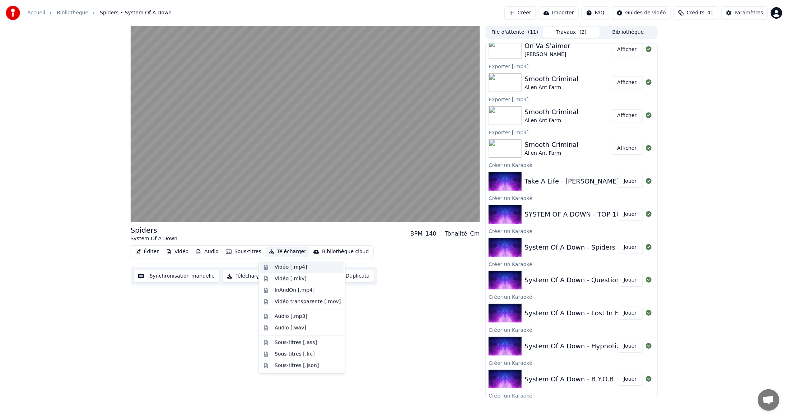
click at [279, 265] on div "Vidéo [.mp4]" at bounding box center [291, 267] width 32 height 7
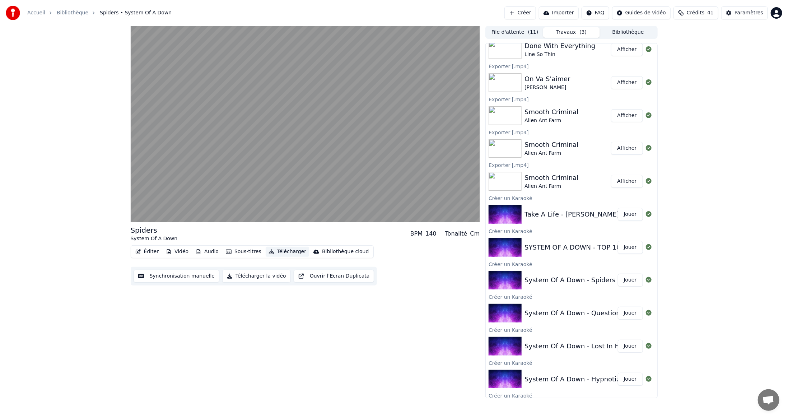
scroll to position [245, 0]
click at [624, 213] on button "Jouer" at bounding box center [630, 214] width 25 height 13
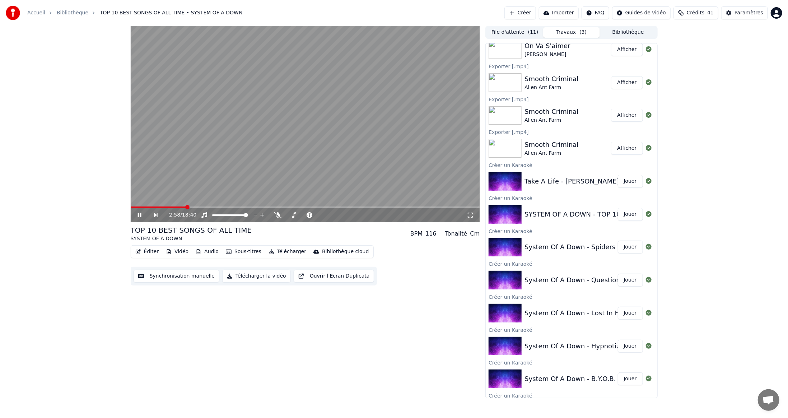
click at [186, 207] on span at bounding box center [305, 207] width 349 height 1
click at [208, 207] on span at bounding box center [305, 207] width 349 height 1
click at [373, 174] on video at bounding box center [305, 124] width 349 height 196
click at [626, 182] on button "Jouer" at bounding box center [630, 181] width 25 height 13
click at [262, 207] on span at bounding box center [305, 207] width 349 height 1
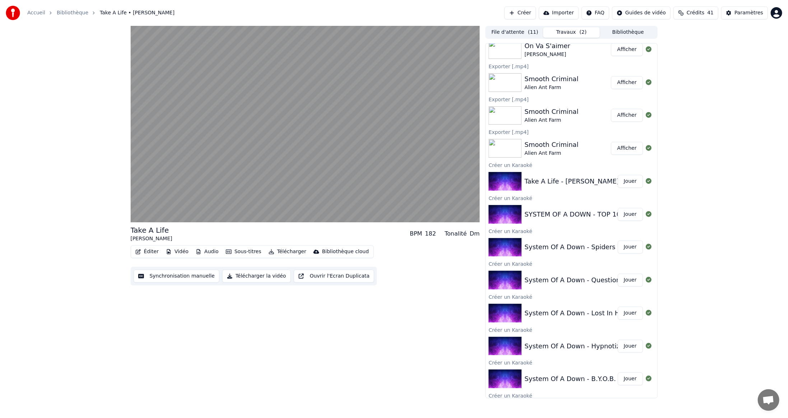
click at [286, 252] on button "Télécharger" at bounding box center [287, 252] width 43 height 10
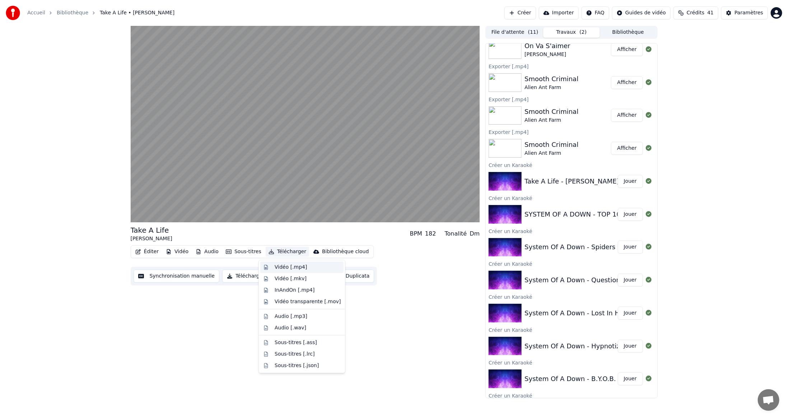
click at [280, 267] on div "Vidéo [.mp4]" at bounding box center [291, 267] width 32 height 7
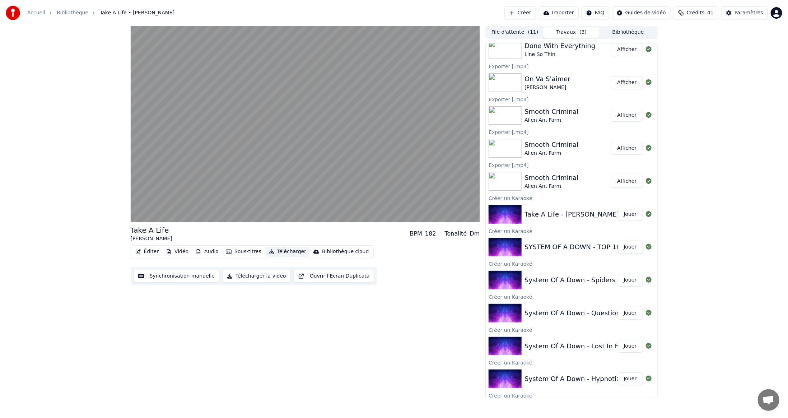
scroll to position [278, 0]
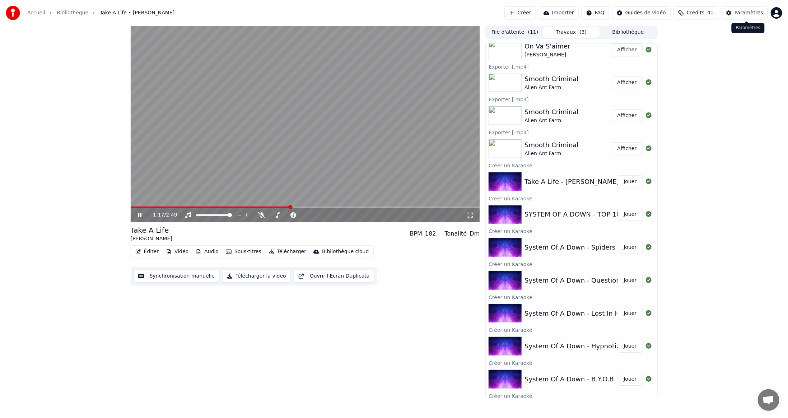
click at [742, 12] on div "Paramètres" at bounding box center [749, 12] width 29 height 7
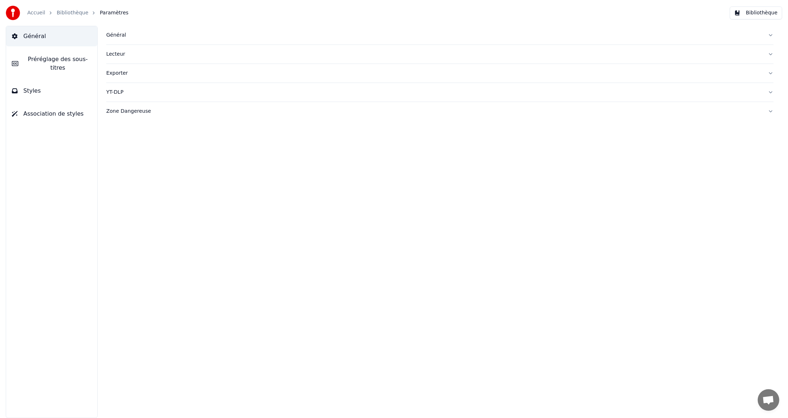
click at [119, 35] on div "Général" at bounding box center [434, 35] width 656 height 7
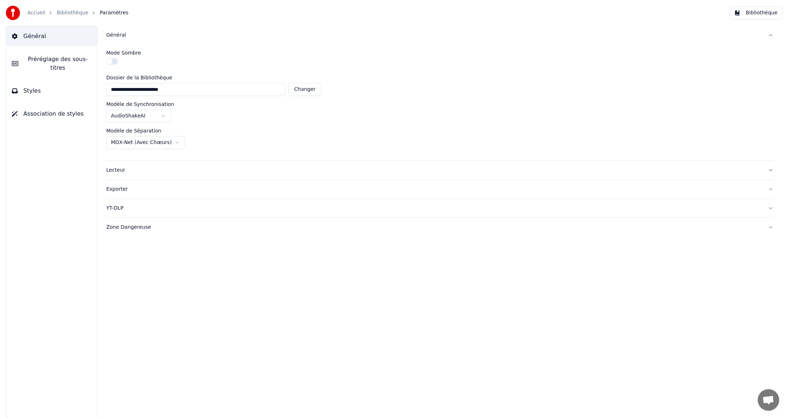
click at [171, 144] on html "**********" at bounding box center [394, 209] width 788 height 418
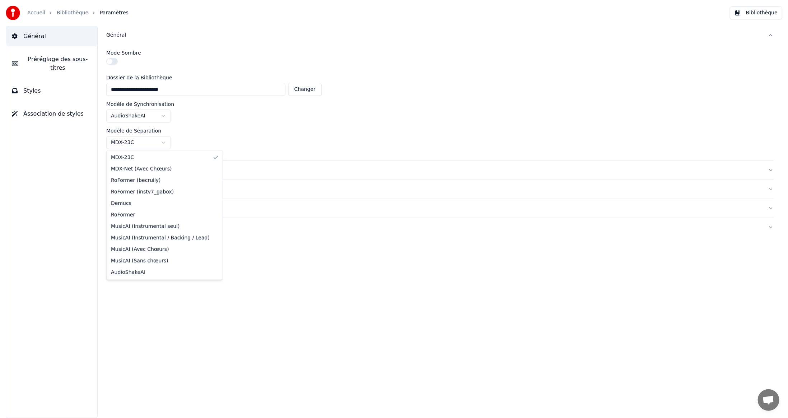
click at [163, 139] on html "**********" at bounding box center [394, 209] width 788 height 418
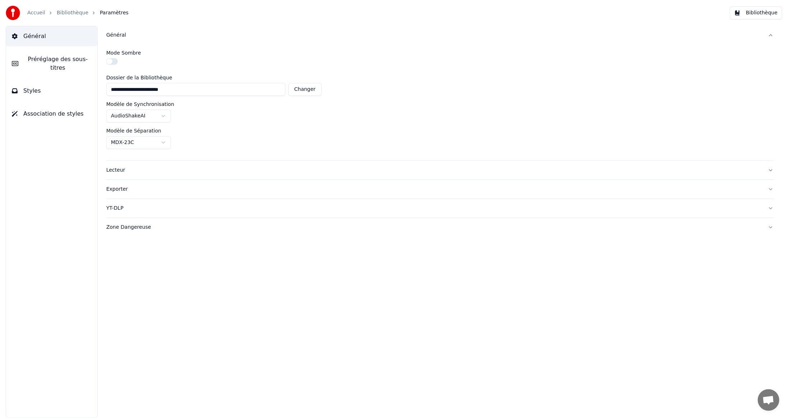
click at [284, 163] on html "**********" at bounding box center [394, 209] width 788 height 418
click at [164, 116] on html "**********" at bounding box center [394, 209] width 788 height 418
click at [292, 268] on html "**********" at bounding box center [394, 209] width 788 height 418
click at [35, 13] on link "Accueil" at bounding box center [36, 12] width 18 height 7
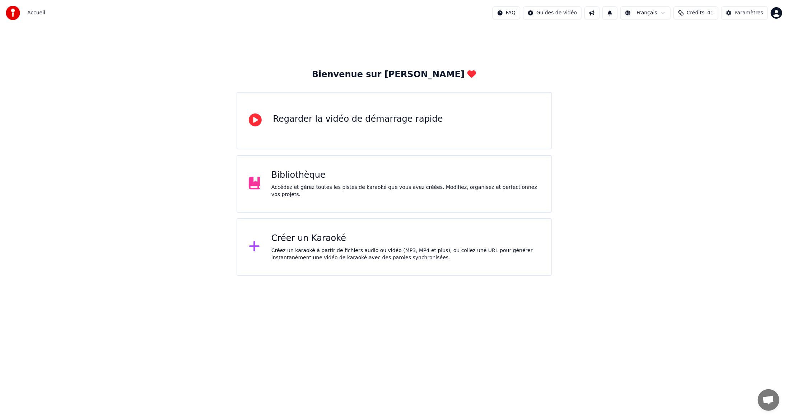
click at [293, 180] on div "Bibliothèque" at bounding box center [406, 175] width 268 height 11
